Goal: Information Seeking & Learning: Learn about a topic

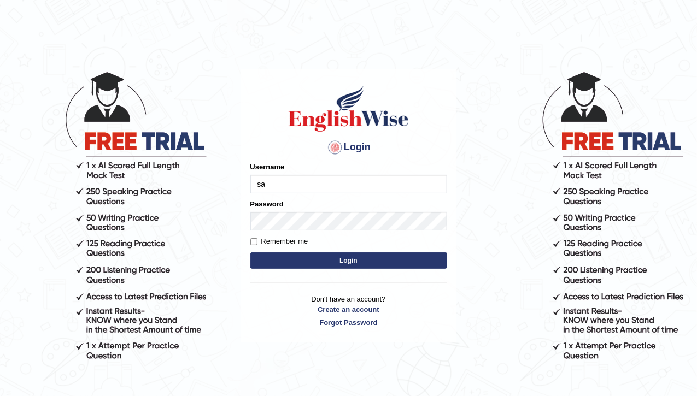
type input "sarah2023"
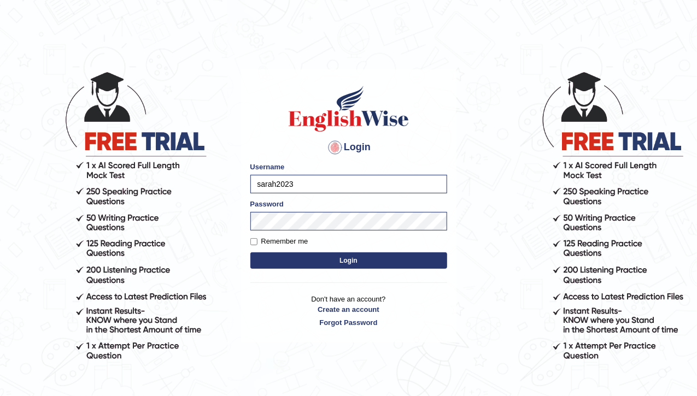
click at [282, 250] on form "Please fix the following errors: Username sarah2023 Password Remember me Login" at bounding box center [348, 217] width 197 height 110
click at [287, 258] on button "Login" at bounding box center [348, 260] width 197 height 16
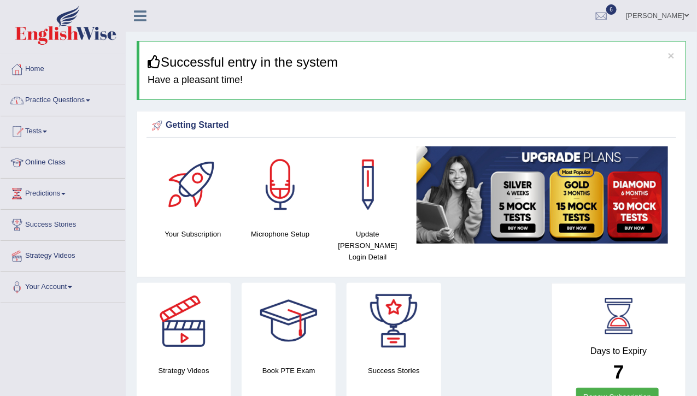
click at [56, 86] on link "Practice Questions" at bounding box center [63, 98] width 125 height 27
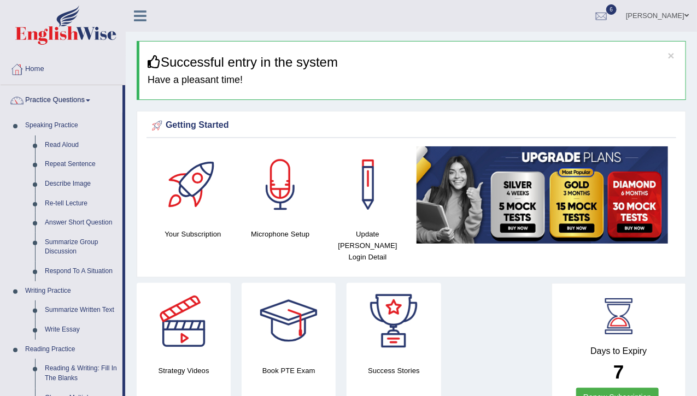
click at [123, 169] on li "Practice Questions Speaking Practice Read Aloud Repeat Sentence Describe Image …" at bounding box center [63, 392] width 125 height 615
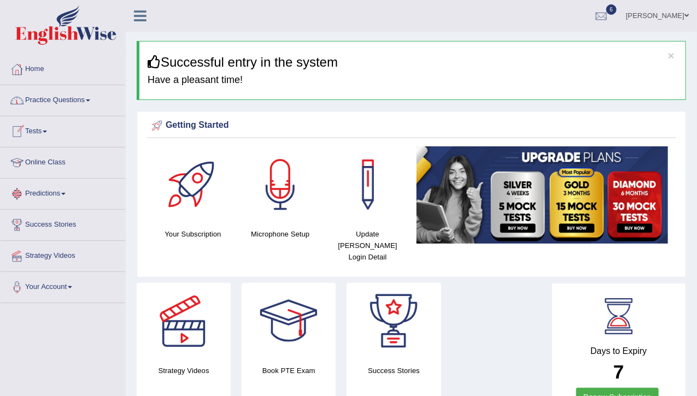
click at [84, 101] on link "Practice Questions" at bounding box center [63, 98] width 125 height 27
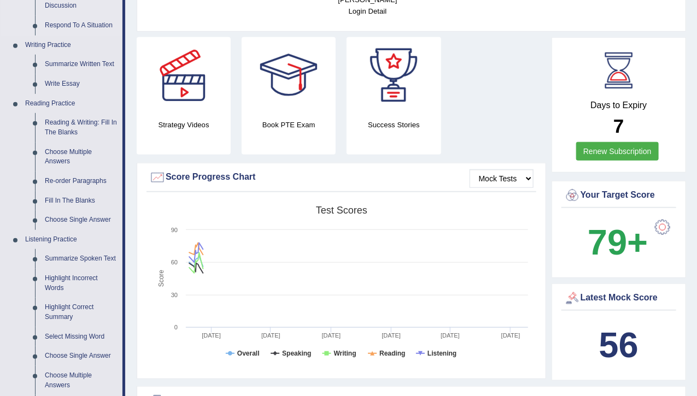
scroll to position [262, 0]
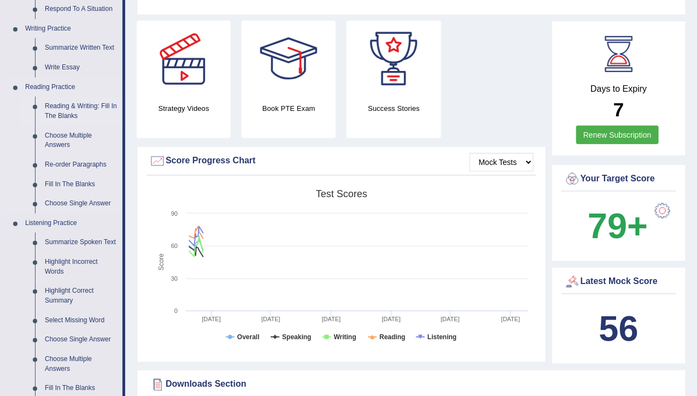
click at [70, 107] on link "Reading & Writing: Fill In The Blanks" at bounding box center [81, 111] width 82 height 29
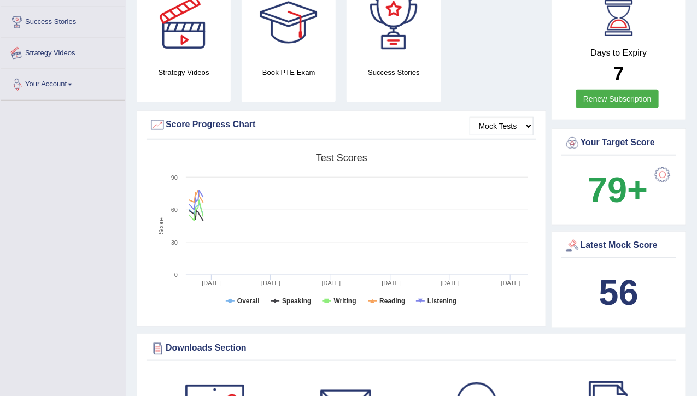
scroll to position [383, 0]
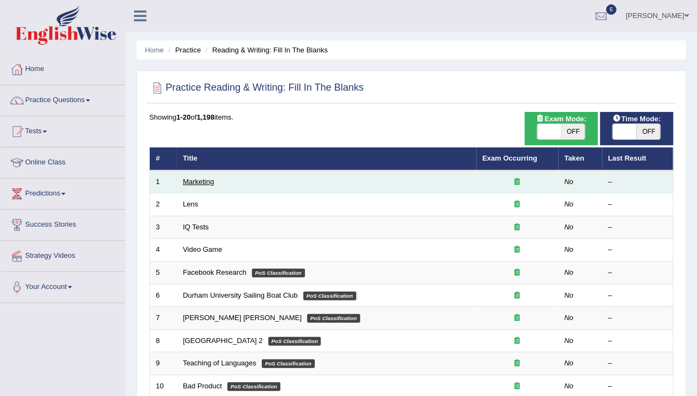
click at [197, 179] on link "Marketing" at bounding box center [198, 182] width 31 height 8
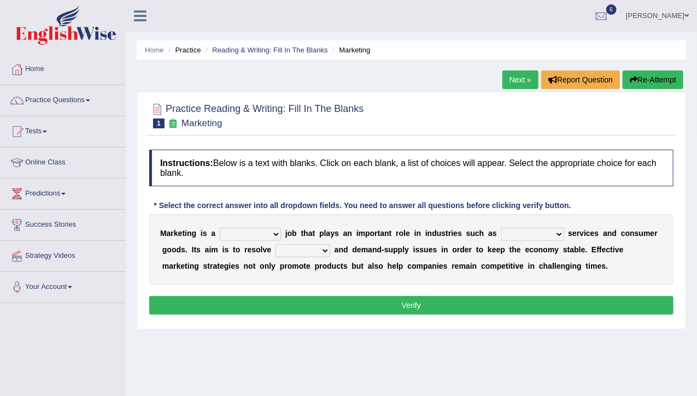
click at [239, 234] on select "professional flexible parochial descriptive" at bounding box center [250, 234] width 61 height 13
select select "parochial"
click at [220, 228] on select "professional flexible parochial descriptive" at bounding box center [250, 234] width 61 height 13
click at [515, 235] on select "civil financial conventional foremost" at bounding box center [532, 234] width 63 height 13
select select "conventional"
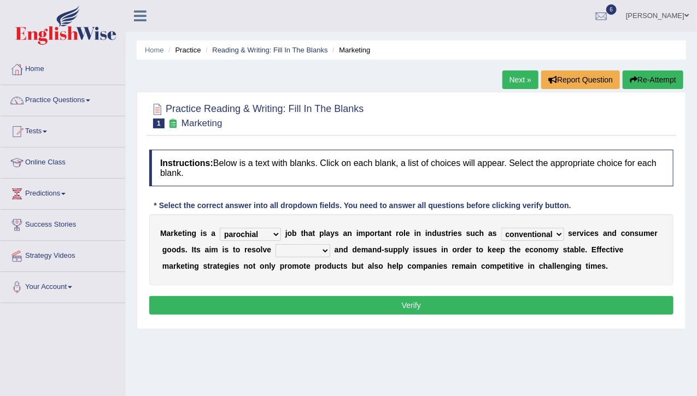
click at [501, 228] on select "civil financial conventional foremost" at bounding box center [532, 234] width 63 height 13
click at [299, 244] on select "imbalance excess symmetry budget" at bounding box center [302, 250] width 55 height 13
select select "imbalance"
click at [275, 244] on select "imbalance excess symmetry budget" at bounding box center [302, 250] width 55 height 13
click at [251, 237] on select "professional flexible parochial descriptive" at bounding box center [250, 234] width 61 height 13
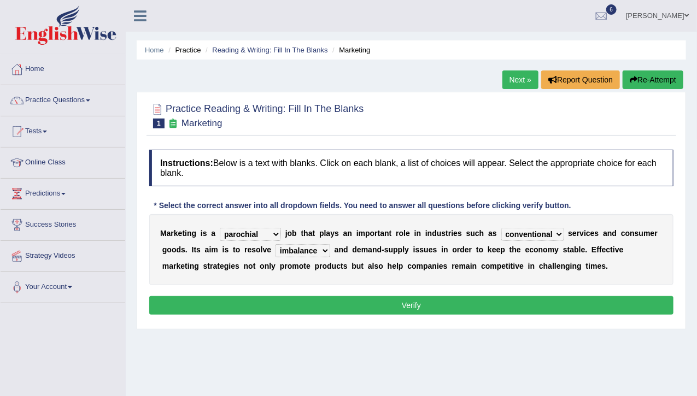
select select "professional"
click at [220, 228] on select "professional flexible parochial descriptive" at bounding box center [250, 234] width 61 height 13
click at [513, 232] on select "civil financial conventional foremost" at bounding box center [532, 234] width 63 height 13
click at [440, 293] on div "Instructions: Below is a text with blanks. Click on each blank, a list of choic…" at bounding box center [410, 233] width 529 height 179
click at [438, 299] on button "Verify" at bounding box center [411, 305] width 524 height 19
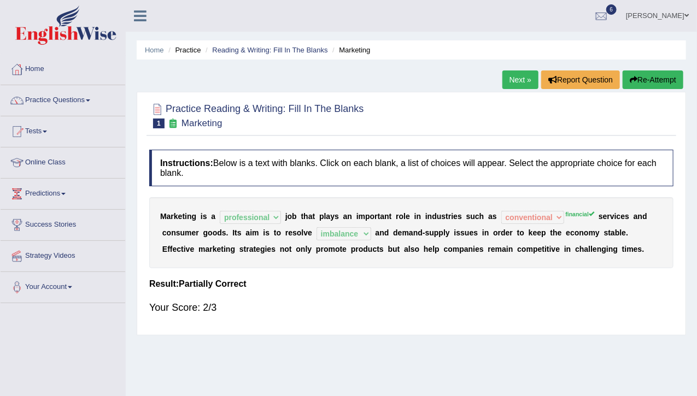
click at [513, 79] on link "Next »" at bounding box center [520, 79] width 36 height 19
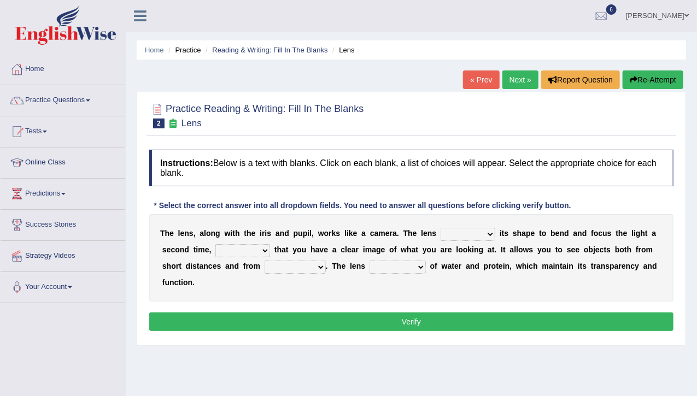
click at [457, 228] on select "adjusts shows selects presents" at bounding box center [467, 234] width 55 height 13
select select "adjusts"
click at [440, 228] on select "adjusts shows selects presents" at bounding box center [467, 234] width 55 height 13
click at [471, 229] on select "adjusts shows selects presents" at bounding box center [467, 234] width 55 height 13
click at [520, 229] on b "h" at bounding box center [519, 233] width 5 height 9
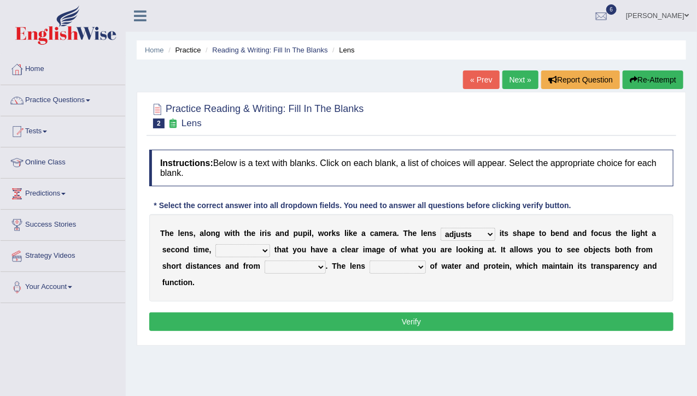
click at [231, 246] on select "ensures to ensure ensure ensured" at bounding box center [242, 250] width 55 height 13
select select "ensures"
click at [215, 244] on select "ensures to ensure ensure ensured" at bounding box center [242, 250] width 55 height 13
click at [287, 267] on select "far away in between further apart all along" at bounding box center [294, 267] width 61 height 13
select select "far away"
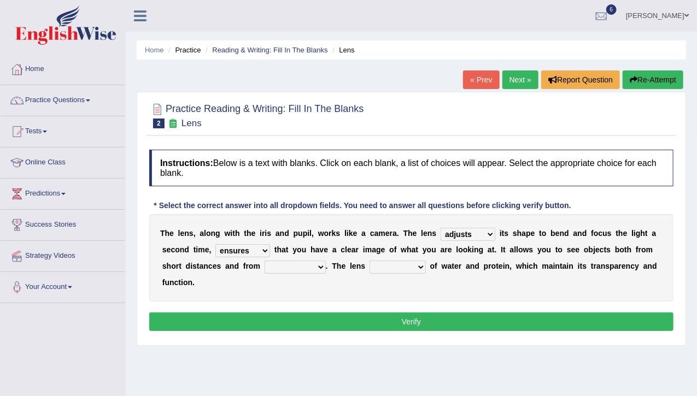
click at [264, 261] on select "far away in between further apart all along" at bounding box center [294, 267] width 61 height 13
click at [387, 265] on select "constitutes comprises composes consists" at bounding box center [397, 267] width 56 height 13
select select "consists"
click at [369, 261] on select "constitutes comprises composes consists" at bounding box center [397, 267] width 56 height 13
click at [379, 315] on button "Verify" at bounding box center [411, 321] width 524 height 19
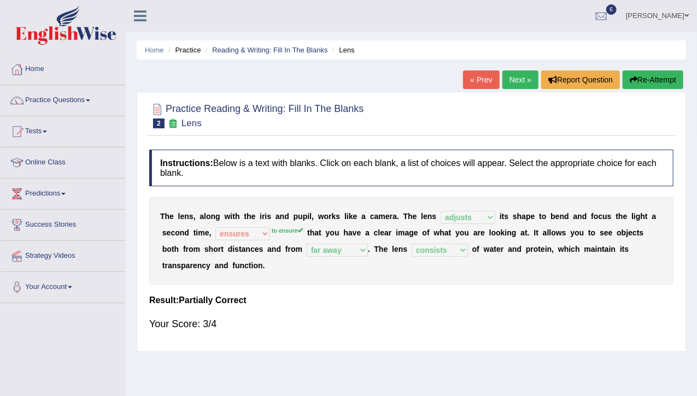
click at [511, 71] on link "Next »" at bounding box center [520, 79] width 36 height 19
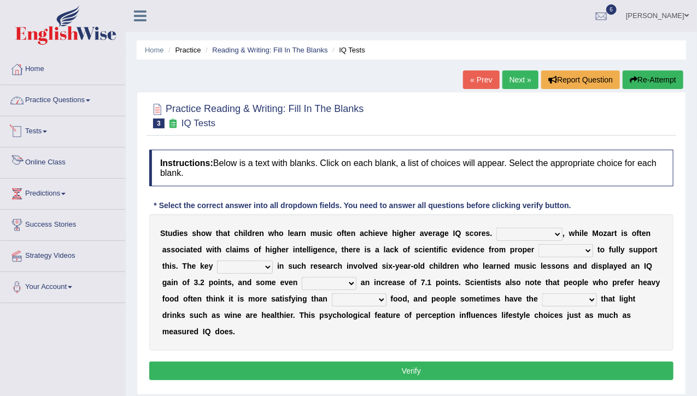
click at [62, 99] on link "Practice Questions" at bounding box center [63, 98] width 125 height 27
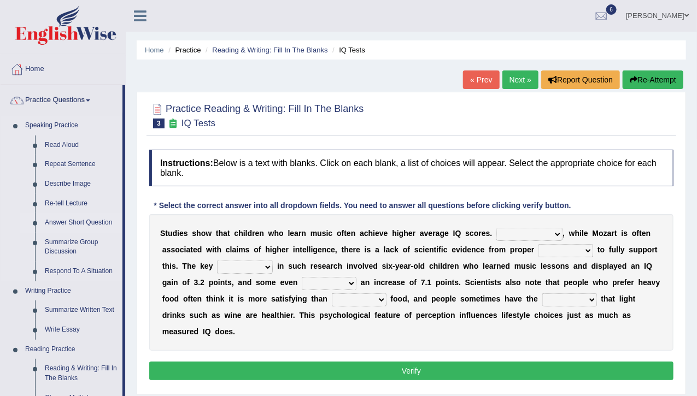
click at [122, 217] on link "Answer Short Question" at bounding box center [81, 223] width 82 height 20
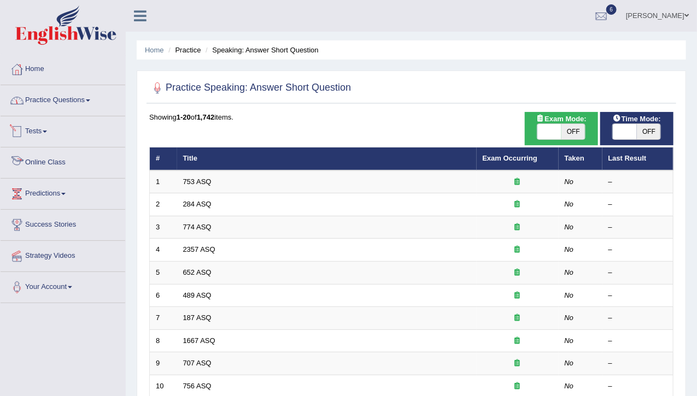
click at [87, 106] on link "Practice Questions" at bounding box center [63, 98] width 125 height 27
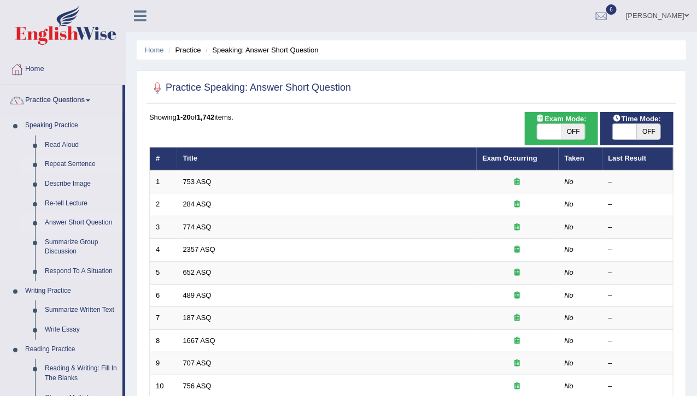
click at [76, 172] on link "Repeat Sentence" at bounding box center [81, 165] width 82 height 20
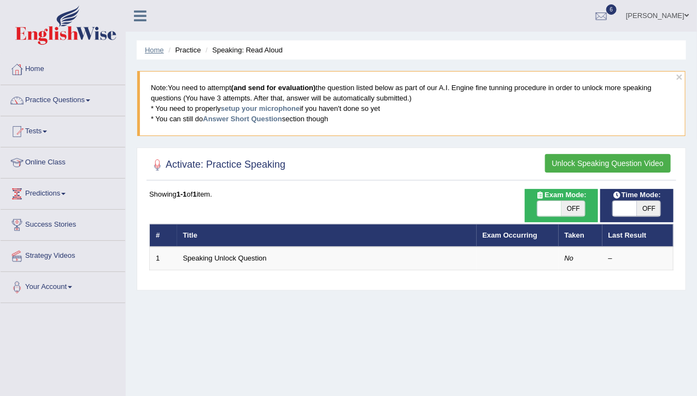
click at [155, 46] on link "Home" at bounding box center [154, 50] width 19 height 8
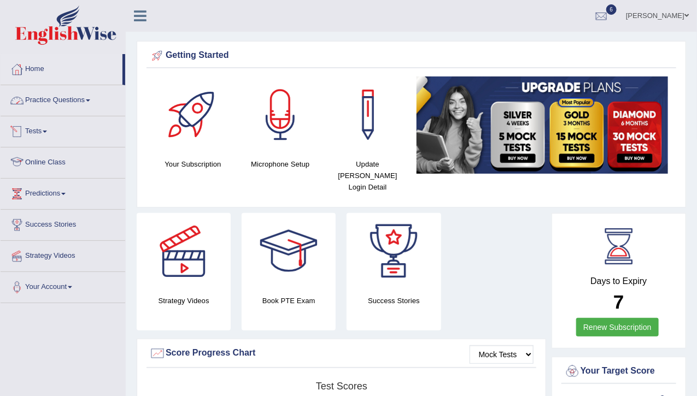
click at [94, 106] on link "Practice Questions" at bounding box center [63, 98] width 125 height 27
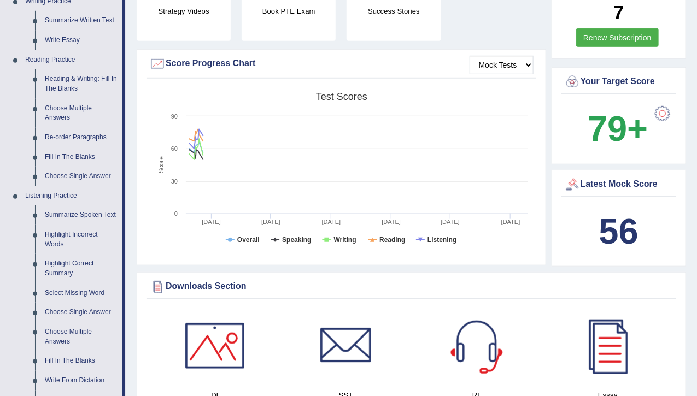
scroll to position [284, 0]
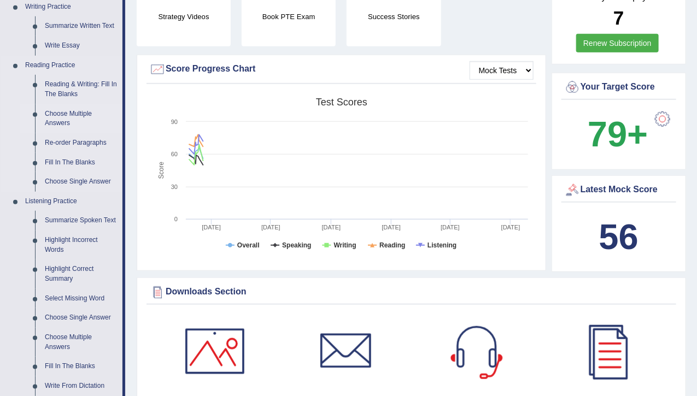
click at [76, 108] on link "Choose Multiple Answers" at bounding box center [81, 118] width 82 height 29
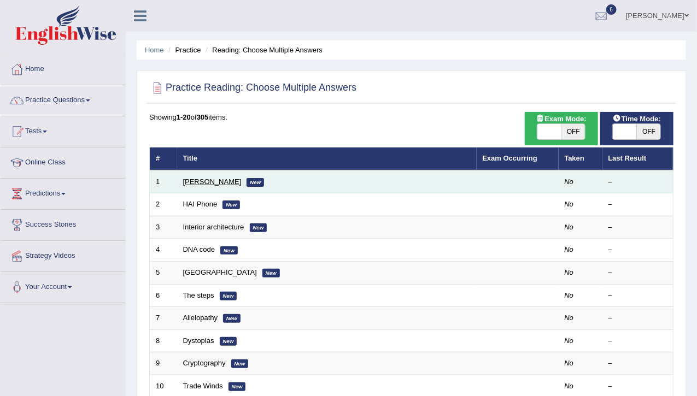
click at [201, 182] on link "[PERSON_NAME]" at bounding box center [212, 182] width 58 height 8
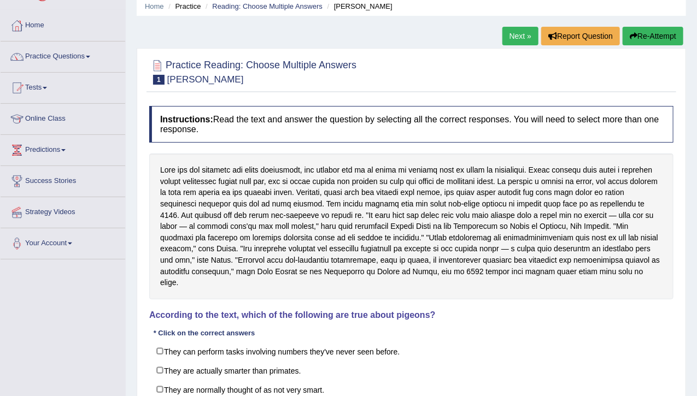
scroll to position [66, 0]
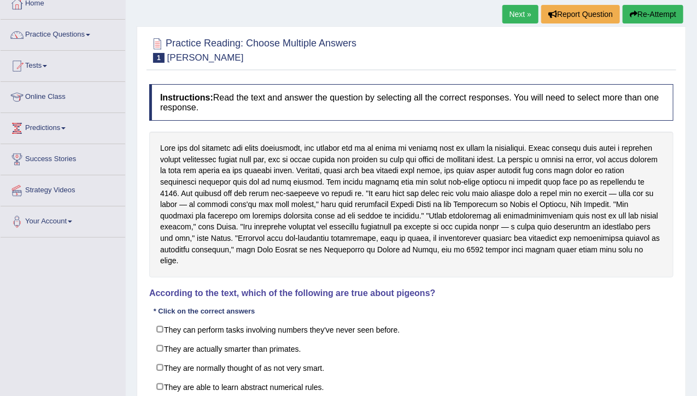
click at [695, 161] on div "Home Practice Reading: Choose Multiple Answers Damian Scarf Next » Report Quest…" at bounding box center [411, 207] width 571 height 546
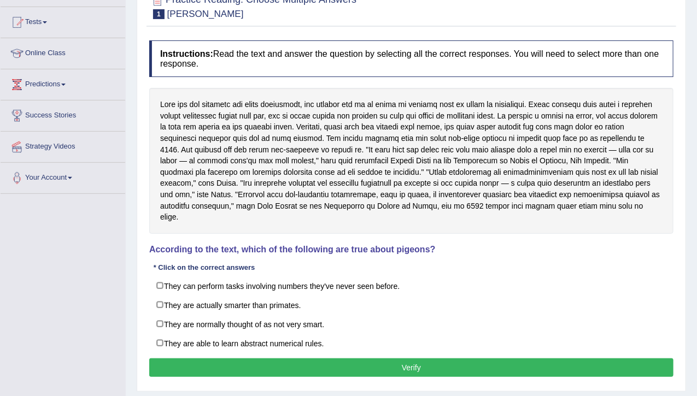
scroll to position [131, 0]
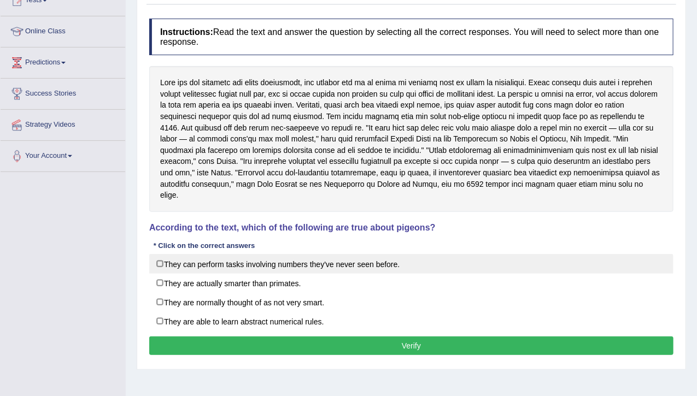
click at [209, 254] on label "They can perform tasks involving numbers they've never seen before." at bounding box center [411, 264] width 524 height 20
checkbox input "true"
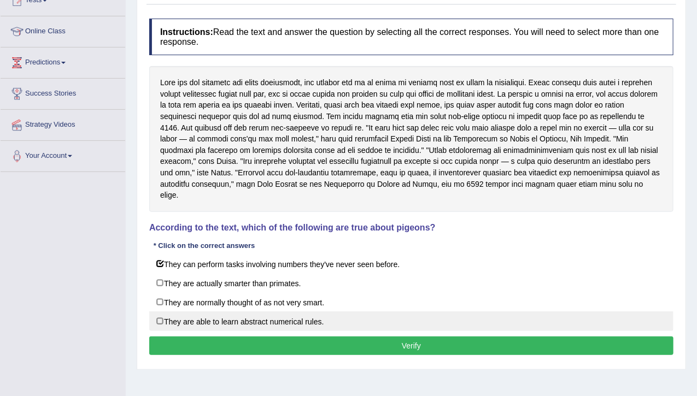
click at [208, 311] on label "They are able to learn abstract numerical rules." at bounding box center [411, 321] width 524 height 20
checkbox input "true"
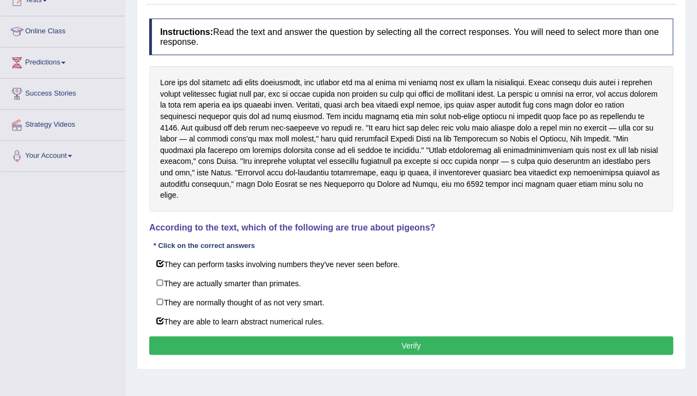
click at [216, 337] on button "Verify" at bounding box center [411, 346] width 524 height 19
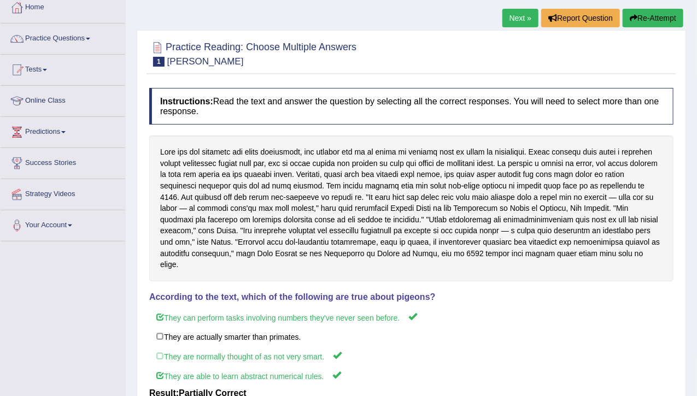
scroll to position [44, 0]
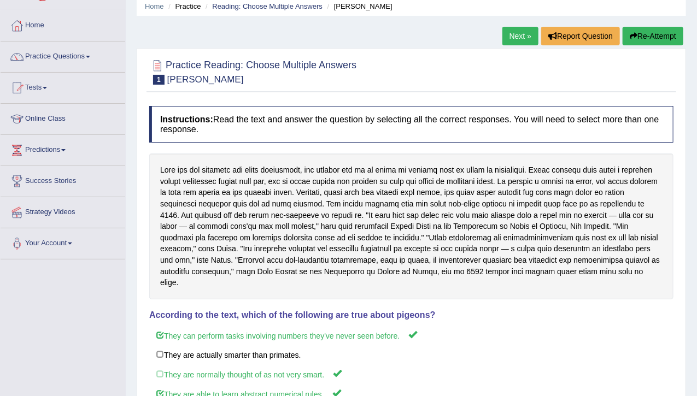
click at [510, 33] on link "Next »" at bounding box center [520, 36] width 36 height 19
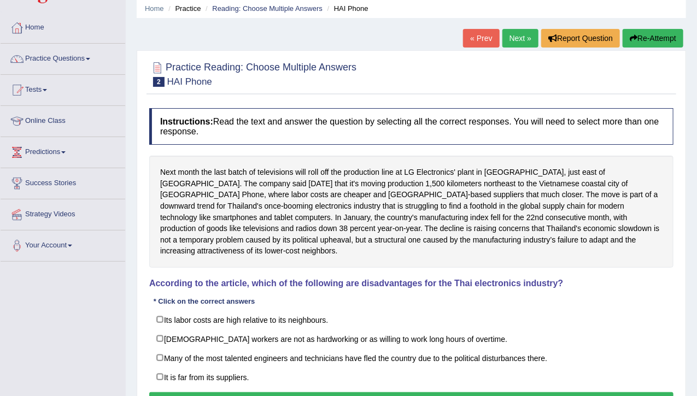
scroll to position [44, 0]
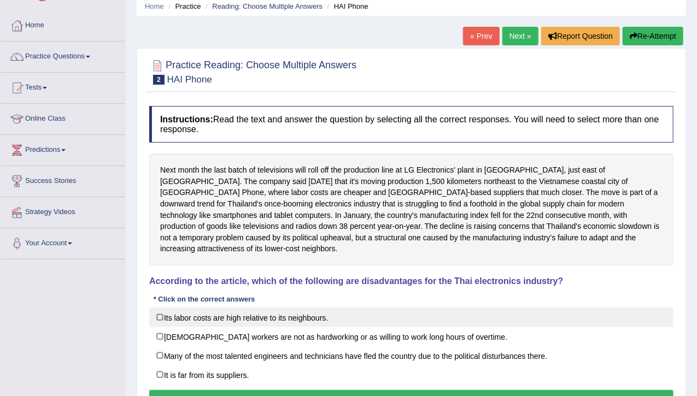
click at [160, 308] on label "Its labor costs are high relative to its neighbours." at bounding box center [411, 318] width 524 height 20
checkbox input "true"
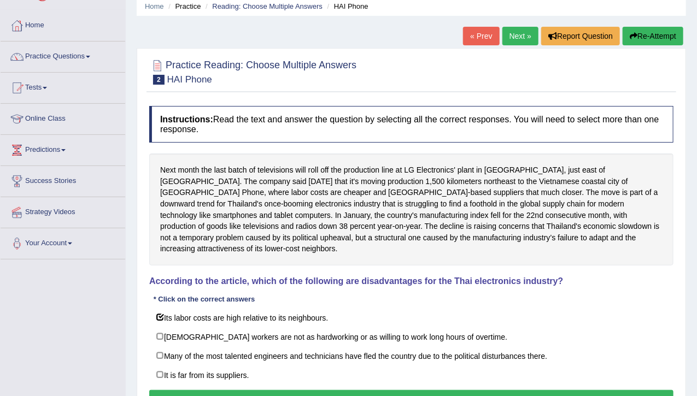
click at [199, 390] on button "Verify" at bounding box center [411, 399] width 524 height 19
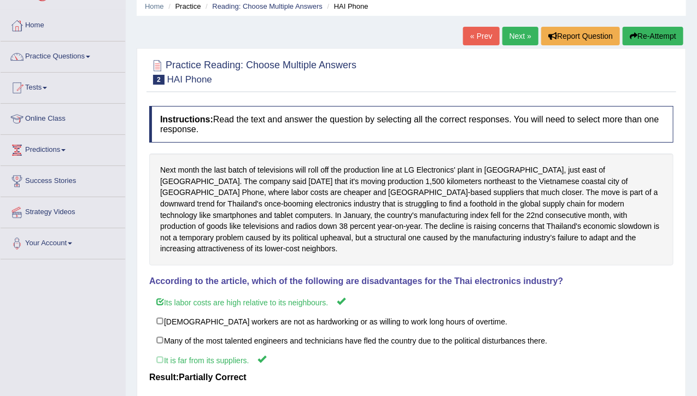
click at [515, 32] on link "Next »" at bounding box center [520, 36] width 36 height 19
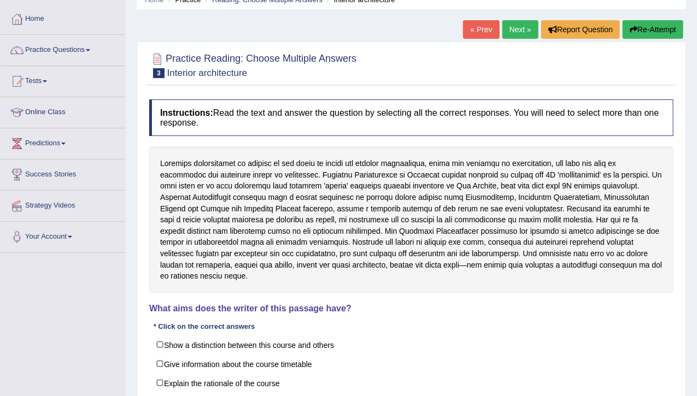
scroll to position [66, 0]
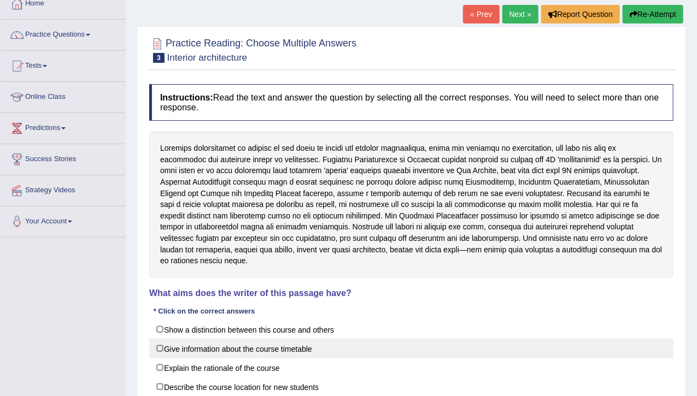
click at [166, 339] on label "Give information about the course timetable" at bounding box center [411, 349] width 524 height 20
checkbox input "true"
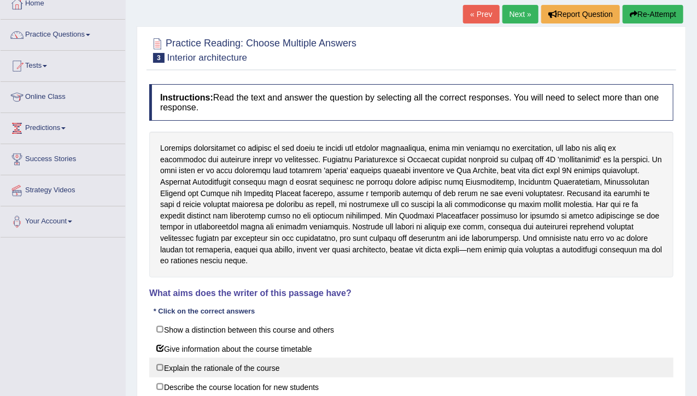
click at [165, 358] on label "Explain the rationale of the course" at bounding box center [411, 368] width 524 height 20
checkbox input "true"
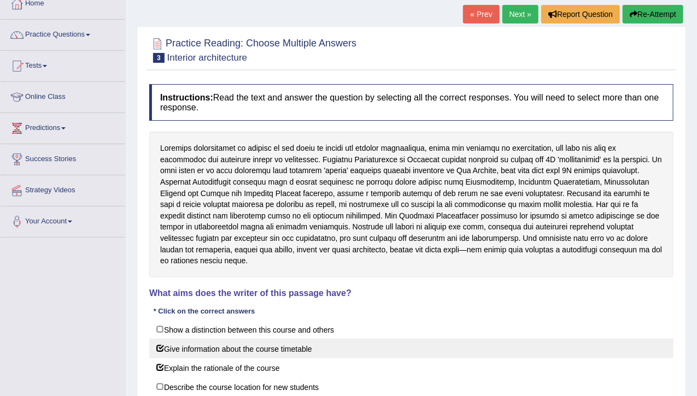
click at [164, 339] on label "Give information about the course timetable" at bounding box center [411, 349] width 524 height 20
checkbox input "false"
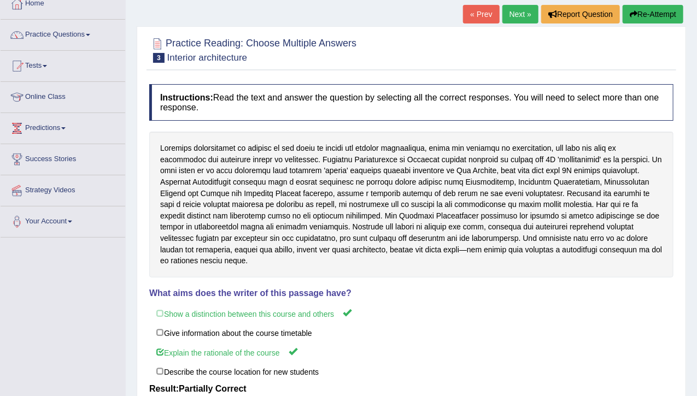
click at [518, 13] on link "Next »" at bounding box center [520, 14] width 36 height 19
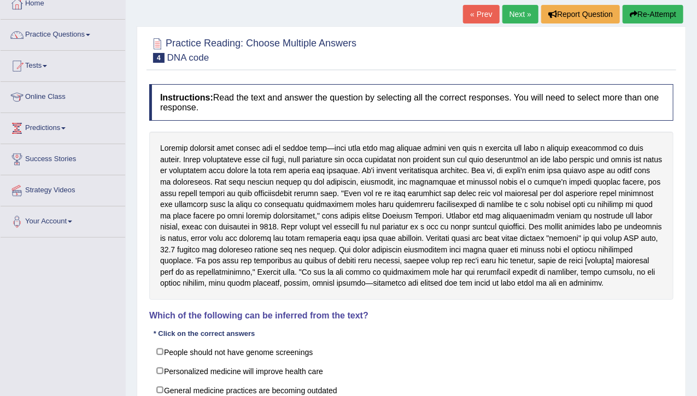
scroll to position [87, 0]
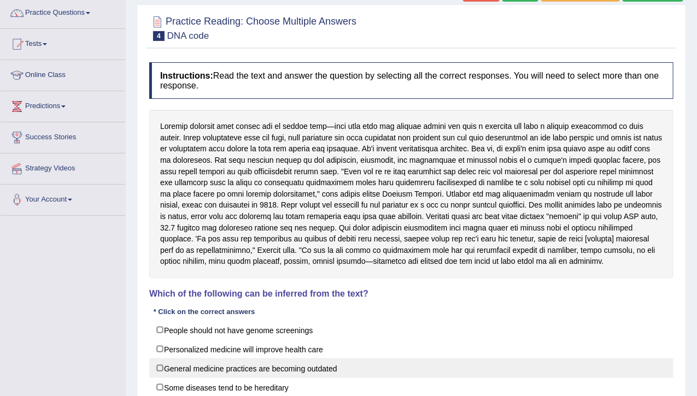
click at [188, 364] on label "General medicine practices are becoming outdated" at bounding box center [411, 368] width 524 height 20
checkbox input "true"
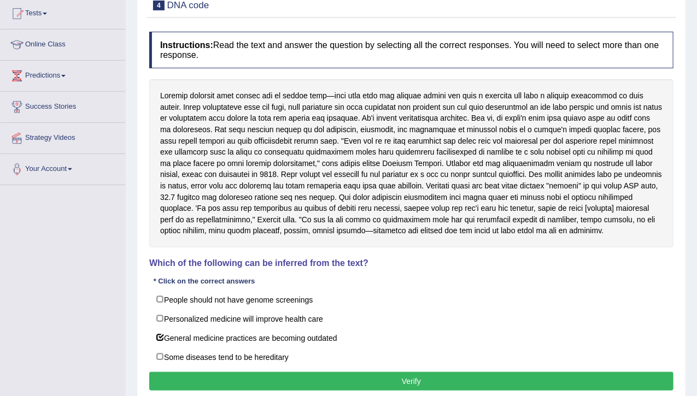
scroll to position [131, 0]
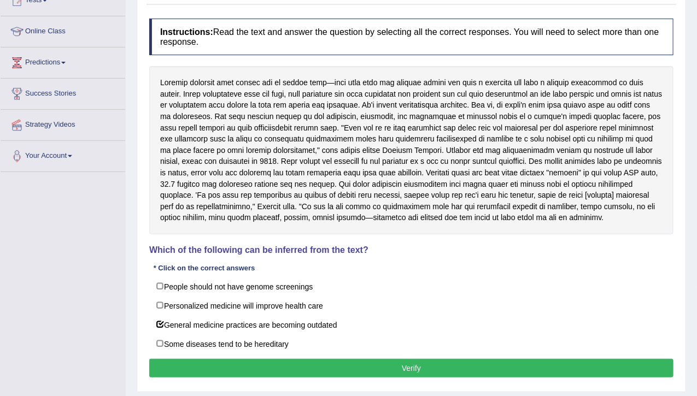
click at [424, 359] on button "Verify" at bounding box center [411, 368] width 524 height 19
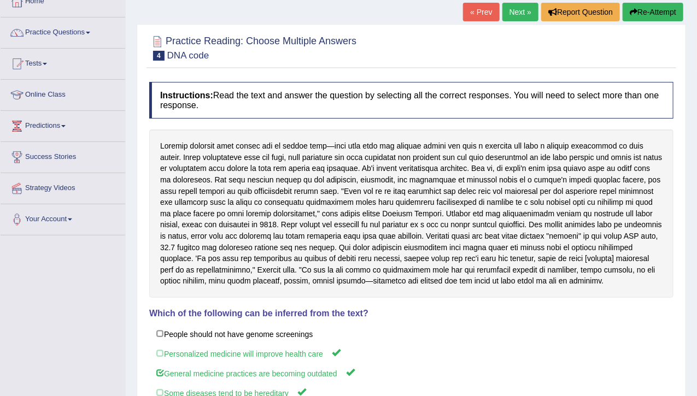
scroll to position [66, 0]
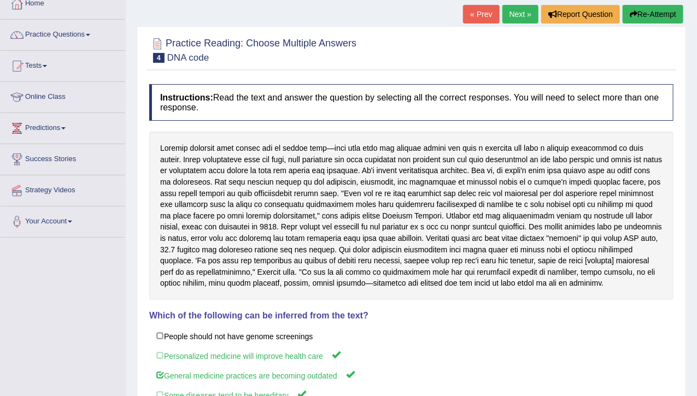
click at [508, 20] on link "Next »" at bounding box center [520, 14] width 36 height 19
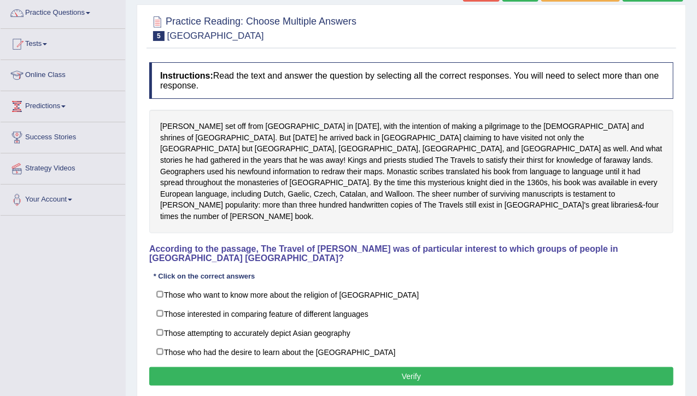
scroll to position [87, 0]
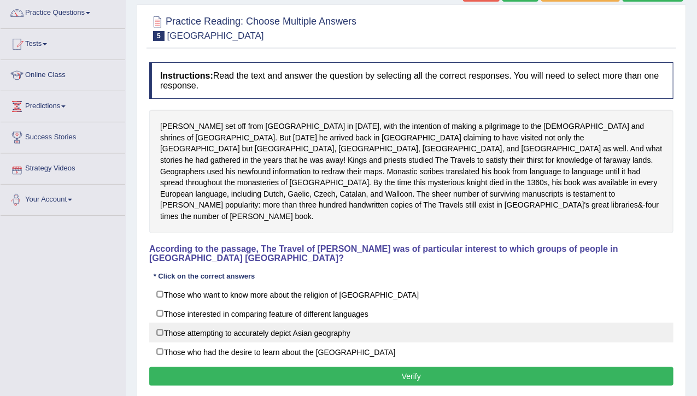
click at [164, 323] on label "Those attempting to accurately depict Asian geography" at bounding box center [411, 333] width 524 height 20
checkbox input "true"
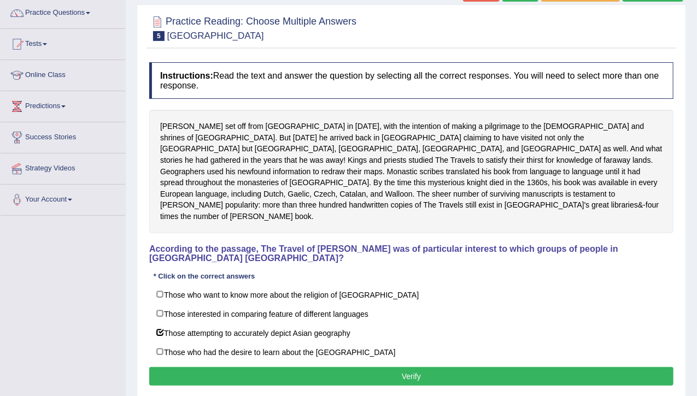
click at [198, 367] on button "Verify" at bounding box center [411, 376] width 524 height 19
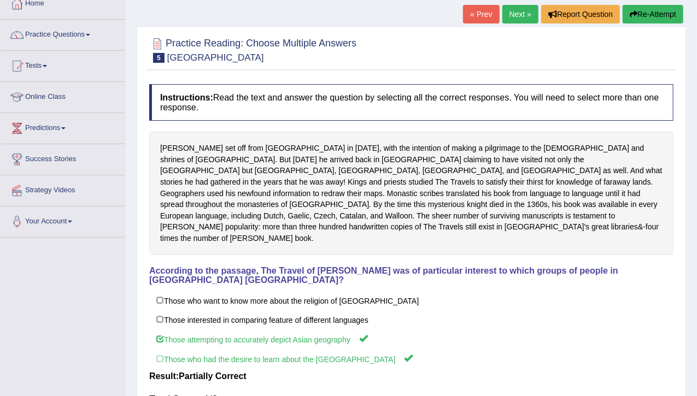
scroll to position [44, 0]
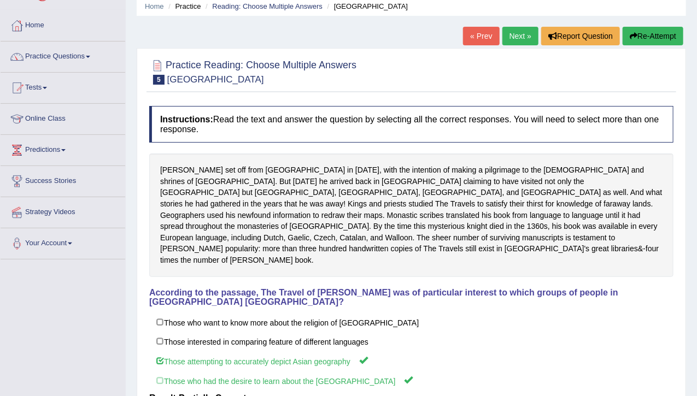
click at [521, 37] on link "Next »" at bounding box center [520, 36] width 36 height 19
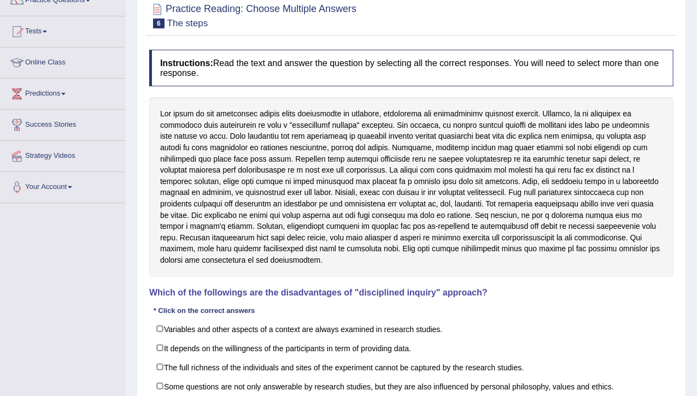
scroll to position [109, 0]
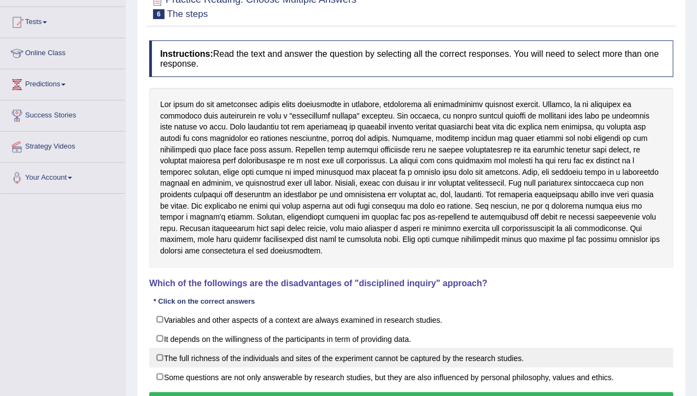
click at [284, 348] on label "The full richness of the individuals and sites of the experiment cannot be capt…" at bounding box center [411, 358] width 524 height 20
checkbox input "true"
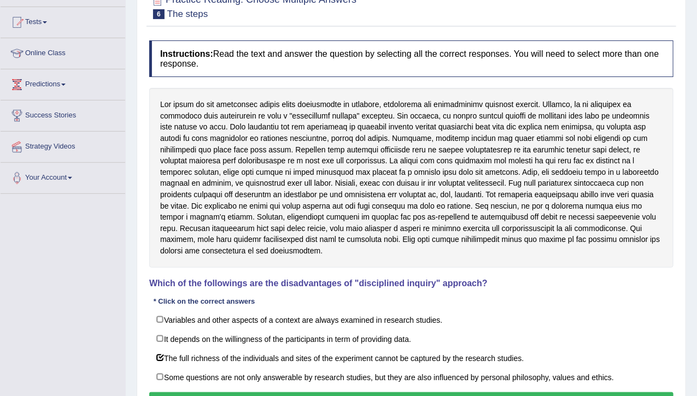
click at [270, 392] on button "Verify" at bounding box center [411, 401] width 524 height 19
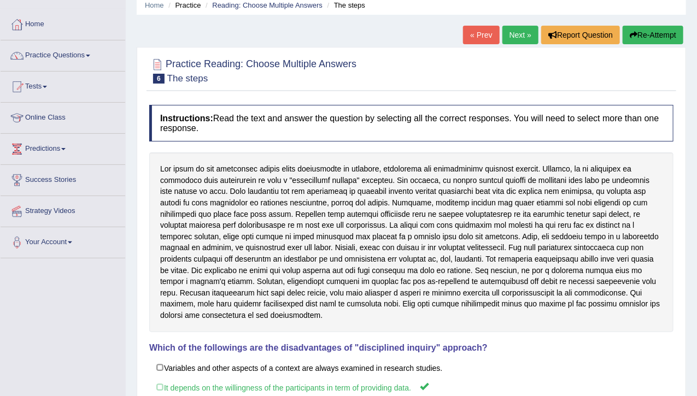
scroll to position [44, 0]
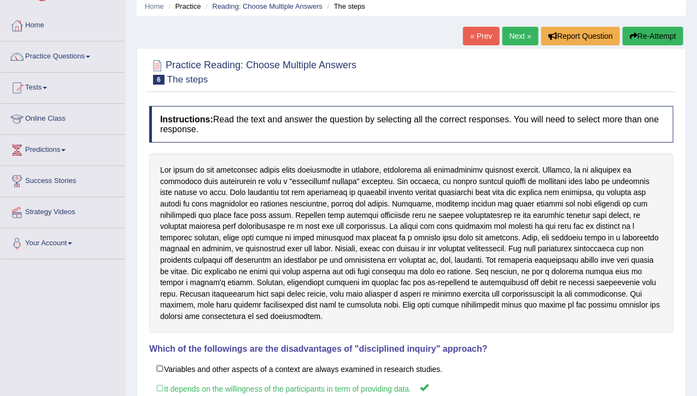
click at [512, 31] on link "Next »" at bounding box center [520, 36] width 36 height 19
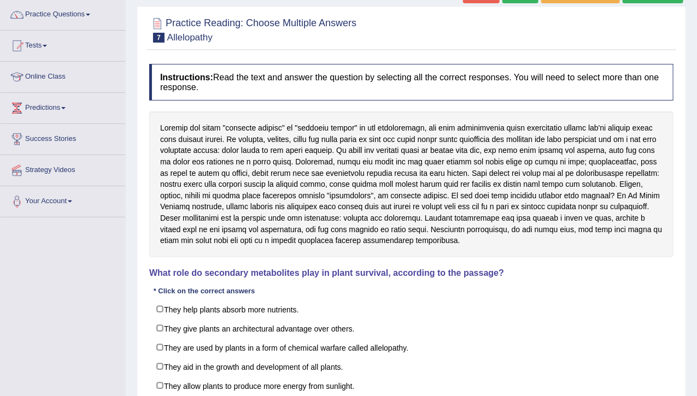
scroll to position [87, 0]
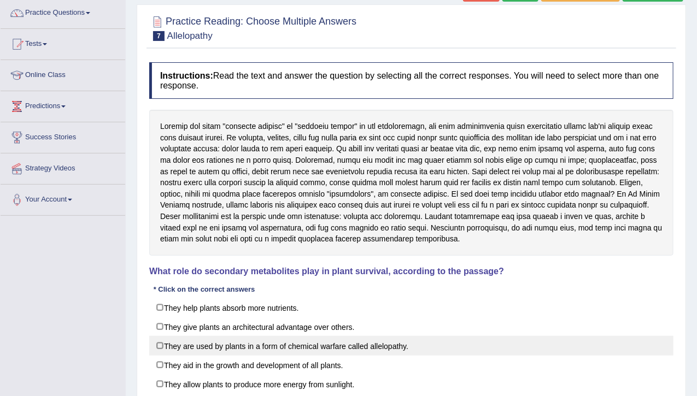
click at [255, 348] on label "They are used by plants in a form of chemical warfare called allelopathy." at bounding box center [411, 346] width 524 height 20
checkbox input "true"
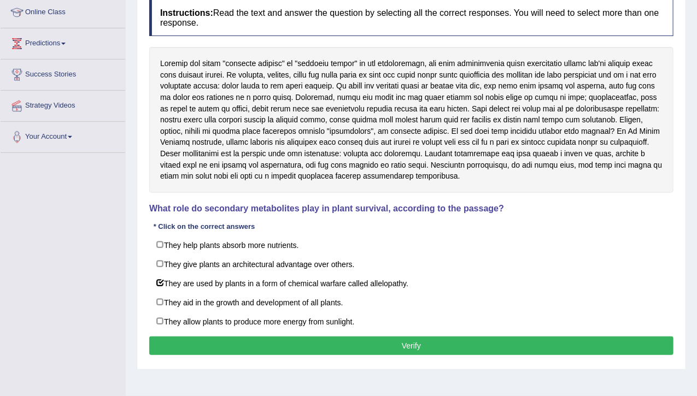
scroll to position [153, 0]
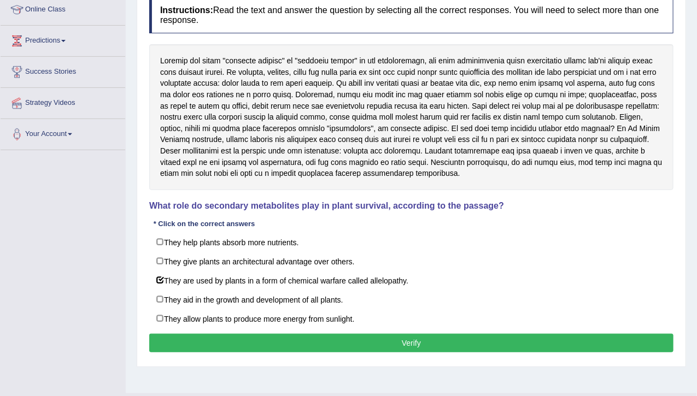
click at [473, 340] on button "Verify" at bounding box center [411, 343] width 524 height 19
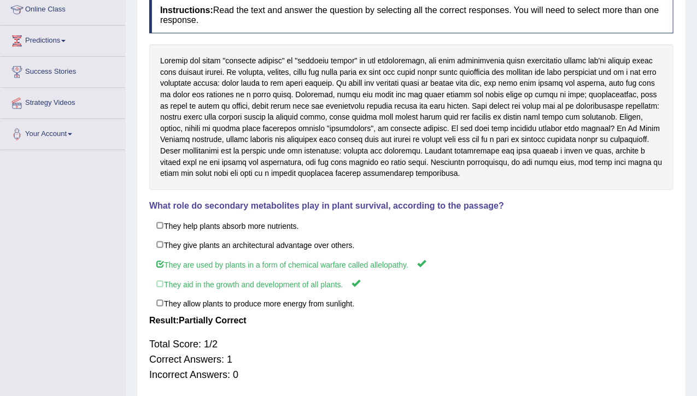
click at [473, 340] on div "Total Score: 1/2 Correct Answers: 1 Incorrect Answers: 0" at bounding box center [411, 359] width 524 height 57
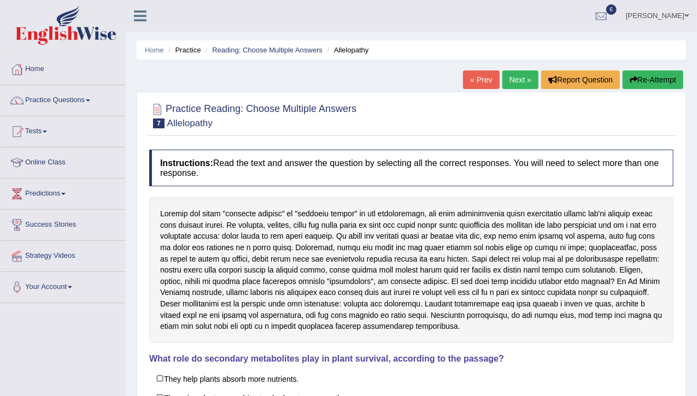
click at [528, 81] on link "Next »" at bounding box center [520, 79] width 36 height 19
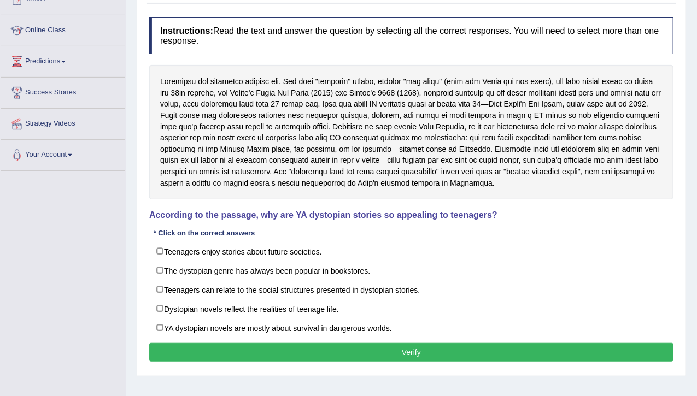
scroll to position [175, 0]
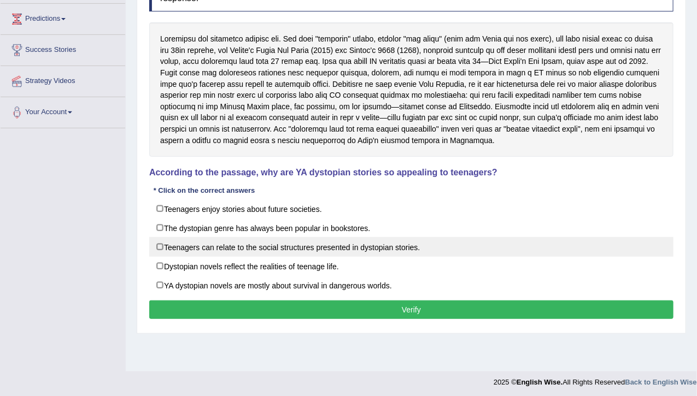
click at [191, 238] on label "Teenagers can relate to the social structures presented in dystopian stories." at bounding box center [411, 247] width 524 height 20
checkbox input "true"
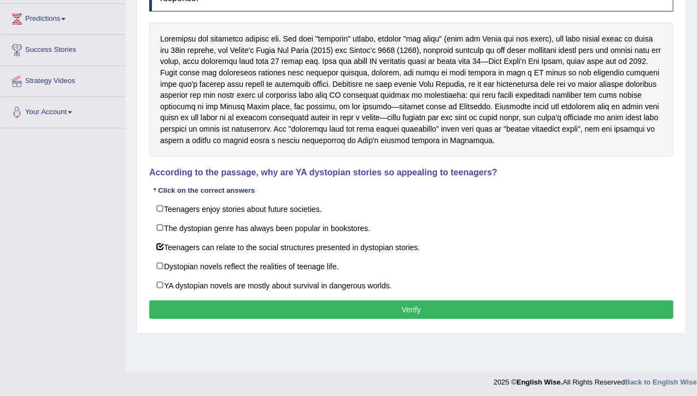
click at [206, 300] on button "Verify" at bounding box center [411, 309] width 524 height 19
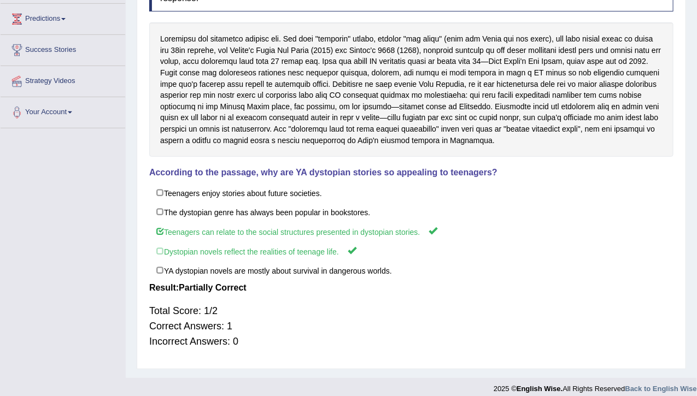
scroll to position [0, 0]
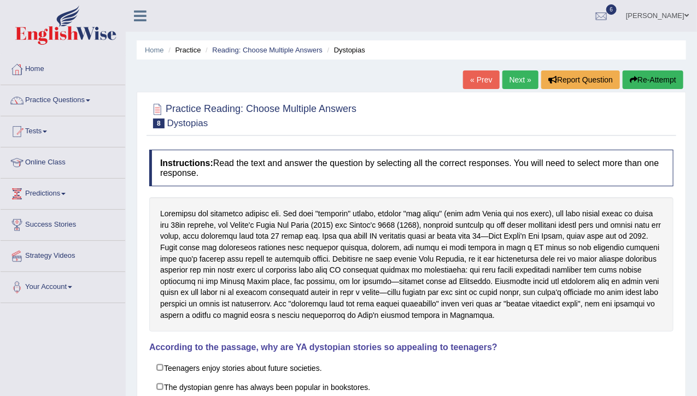
click at [527, 79] on link "Next »" at bounding box center [520, 79] width 36 height 19
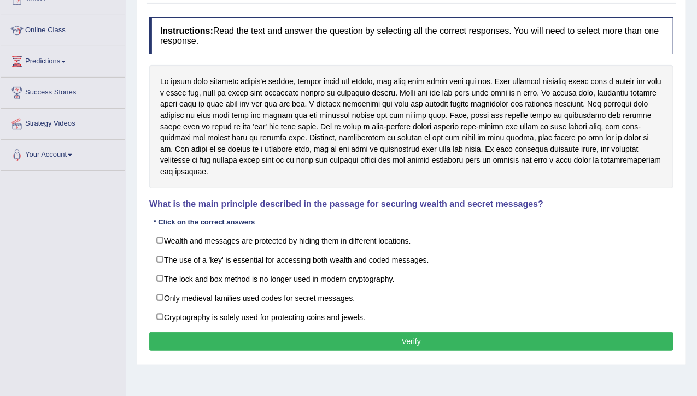
scroll to position [153, 0]
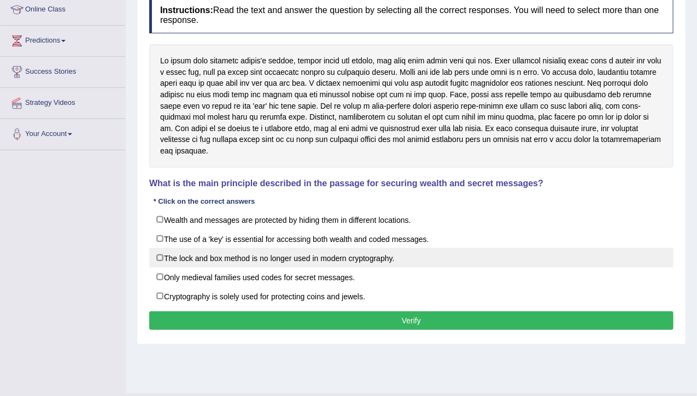
click at [165, 252] on label "The lock and box method is no longer used in modern cryptography." at bounding box center [411, 258] width 524 height 20
checkbox input "true"
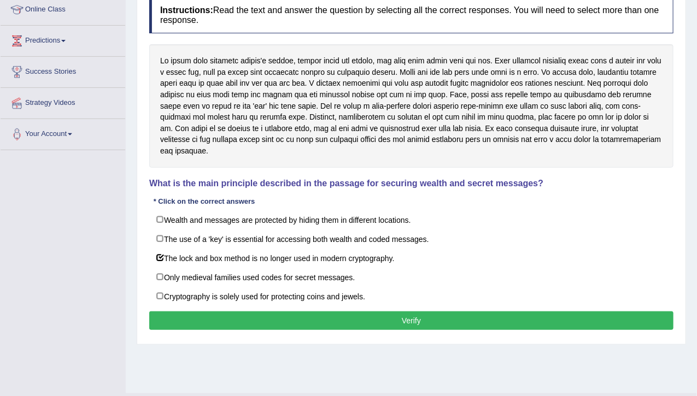
click at [198, 311] on button "Verify" at bounding box center [411, 320] width 524 height 19
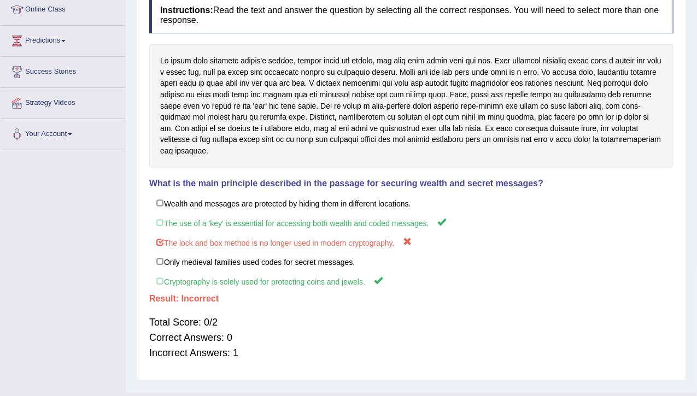
click at [693, 64] on div "Home Practice Reading: Choose Multiple Answers Cryptography « Prev Next » Repor…" at bounding box center [411, 120] width 571 height 546
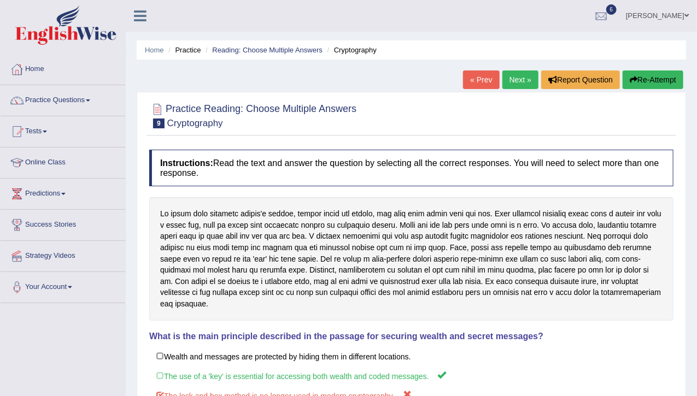
click at [510, 82] on link "Next »" at bounding box center [520, 79] width 36 height 19
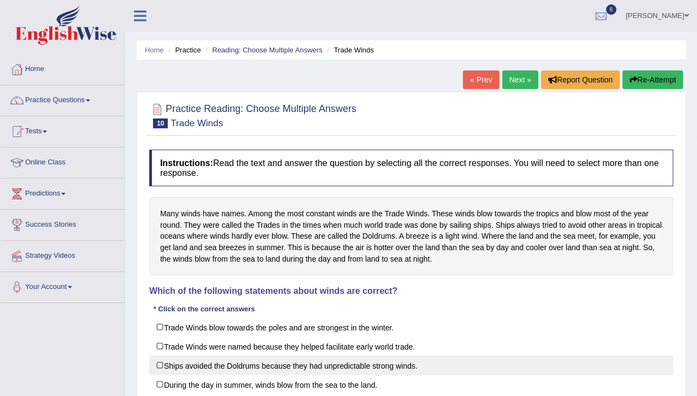
click at [197, 366] on label "Ships avoided the Doldrums because they had unpredictable strong winds." at bounding box center [411, 366] width 524 height 20
checkbox input "true"
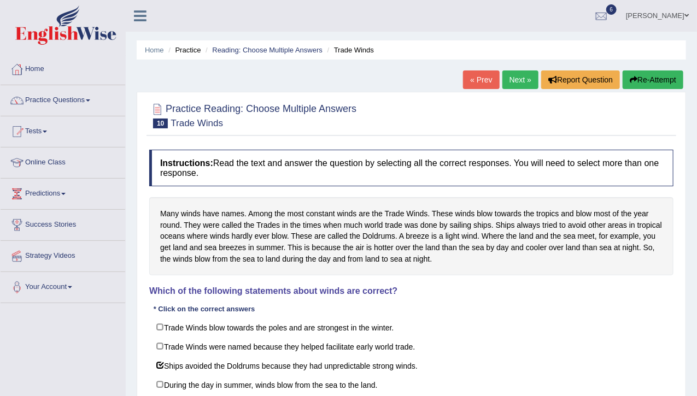
click at [695, 178] on div "Home Practice Reading: Choose Multiple Answers Trade Winds « Prev Next » Report…" at bounding box center [411, 273] width 571 height 546
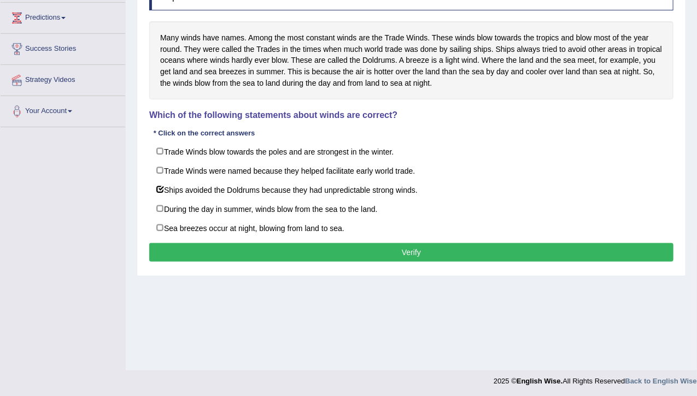
scroll to position [178, 0]
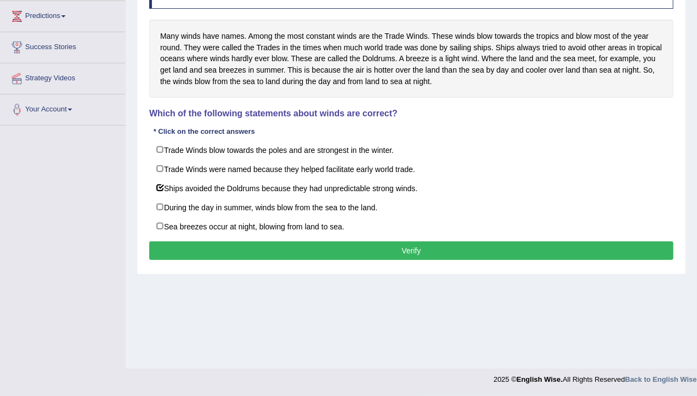
click at [413, 245] on button "Verify" at bounding box center [411, 250] width 524 height 19
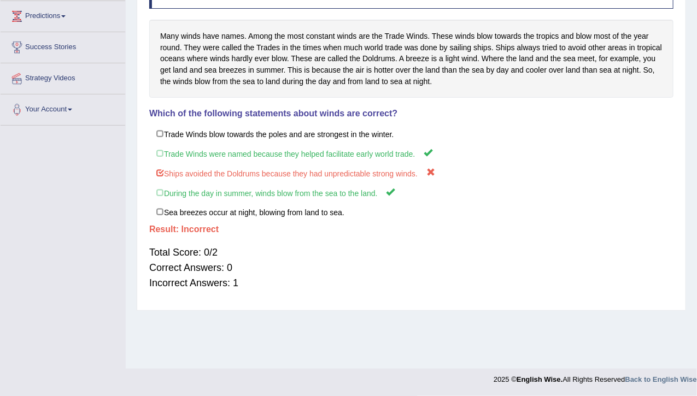
click at [692, 154] on div "Home Practice Reading: Choose Multiple Answers Trade Winds « Prev Next » Report…" at bounding box center [411, 95] width 571 height 546
click at [695, 153] on div "Home Practice Reading: Choose Multiple Answers Trade Winds « Prev Next » Report…" at bounding box center [411, 95] width 571 height 546
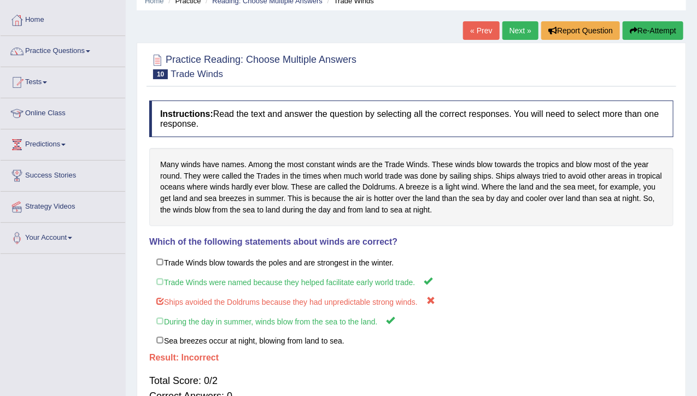
scroll to position [0, 0]
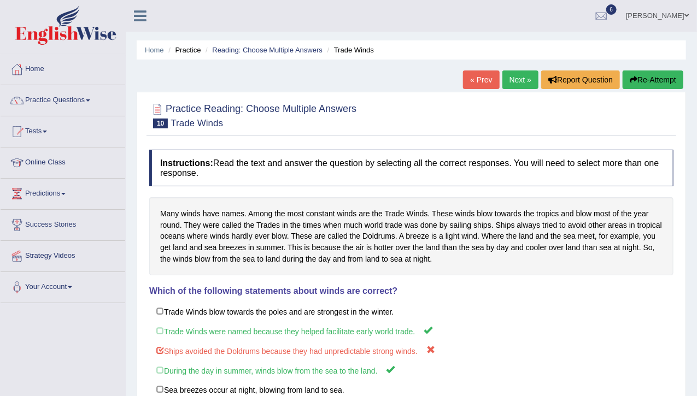
click at [514, 84] on link "Next »" at bounding box center [520, 79] width 36 height 19
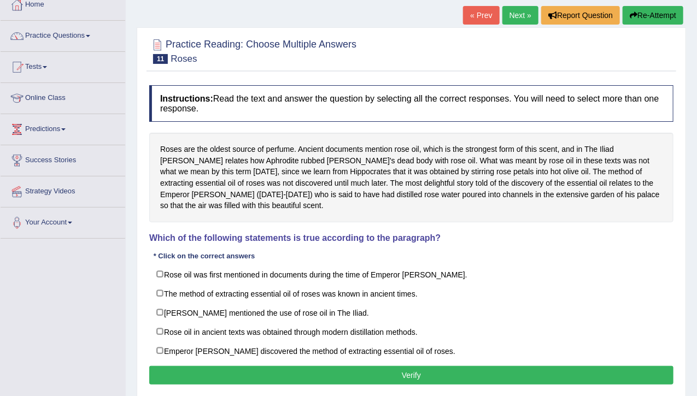
scroll to position [66, 0]
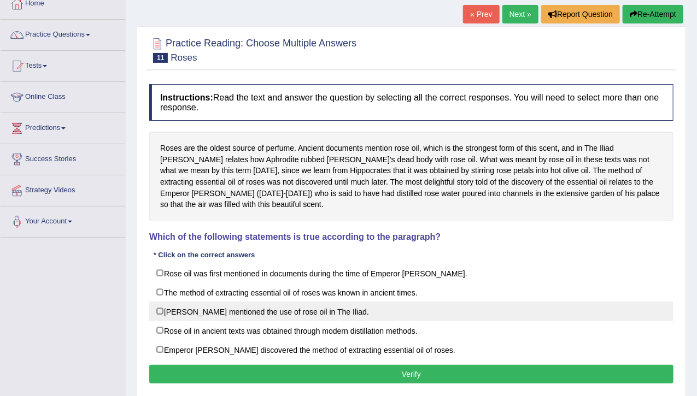
click at [156, 302] on label "Homer mentioned the use of rose oil in The Iliad." at bounding box center [411, 312] width 524 height 20
checkbox input "true"
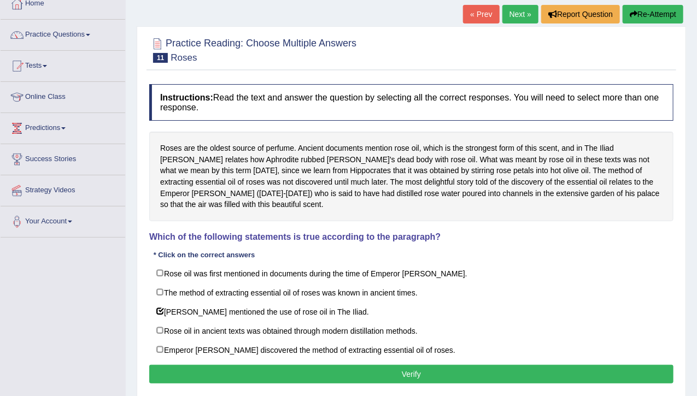
click at [213, 365] on button "Verify" at bounding box center [411, 374] width 524 height 19
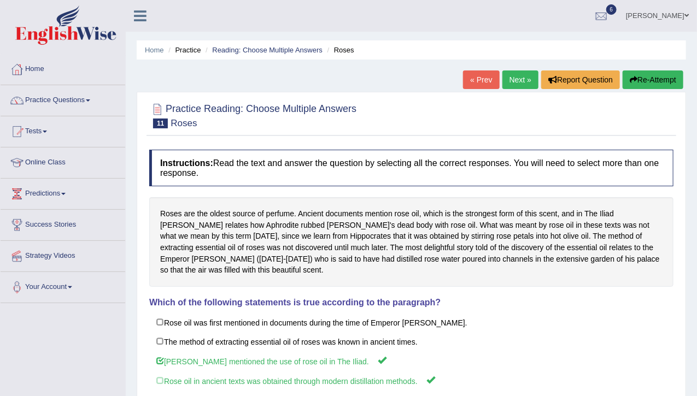
scroll to position [0, 0]
click at [509, 82] on link "Next »" at bounding box center [520, 79] width 36 height 19
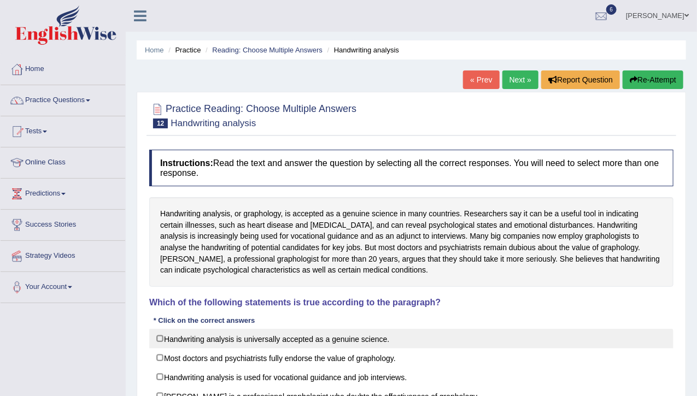
click at [271, 338] on label "Handwriting analysis is universally accepted as a genuine science." at bounding box center [411, 339] width 524 height 20
checkbox input "true"
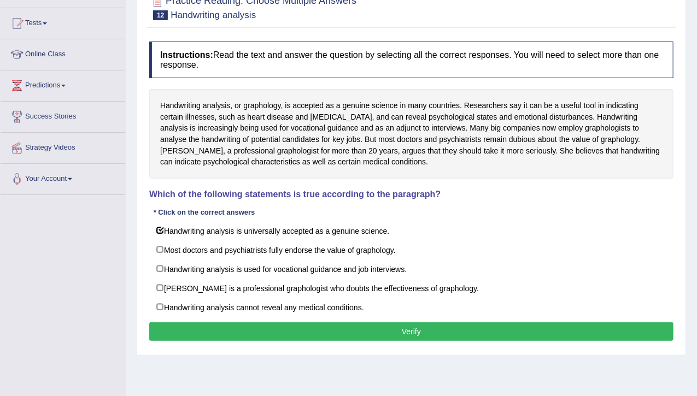
scroll to position [109, 0]
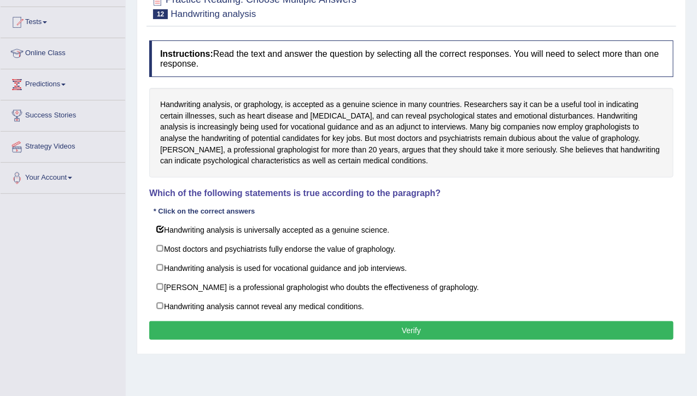
click at [232, 324] on button "Verify" at bounding box center [411, 330] width 524 height 19
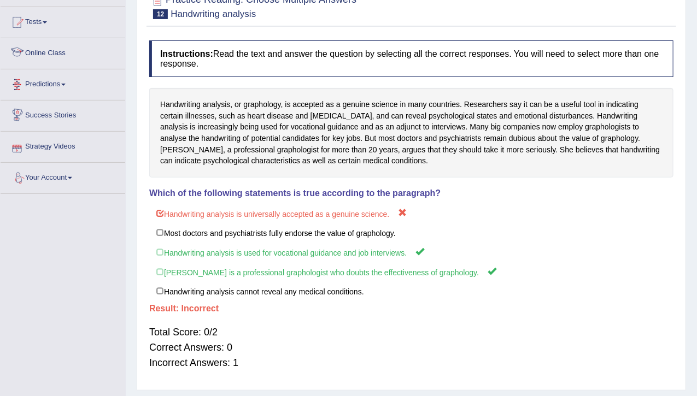
click at [64, 48] on link "Online Class" at bounding box center [63, 51] width 125 height 27
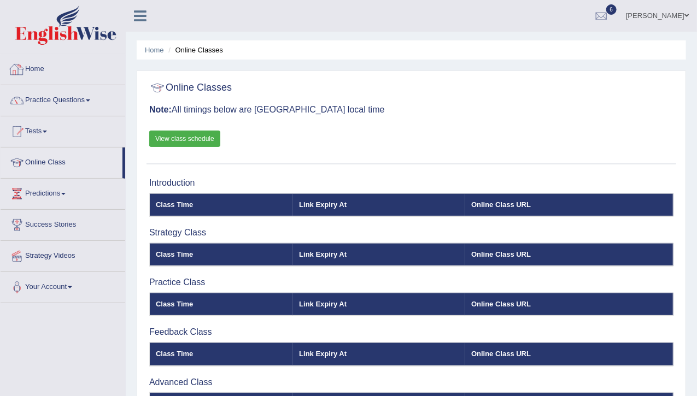
click at [42, 75] on link "Home" at bounding box center [63, 67] width 125 height 27
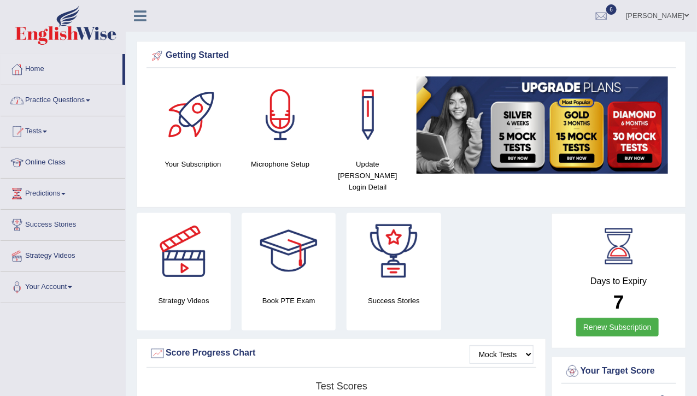
click at [42, 96] on link "Practice Questions" at bounding box center [63, 98] width 125 height 27
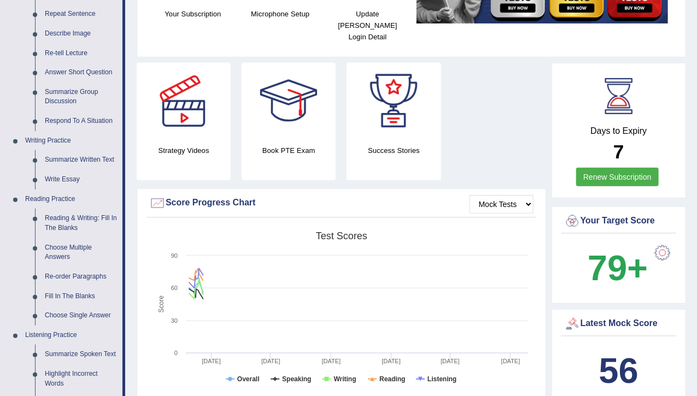
scroll to position [175, 0]
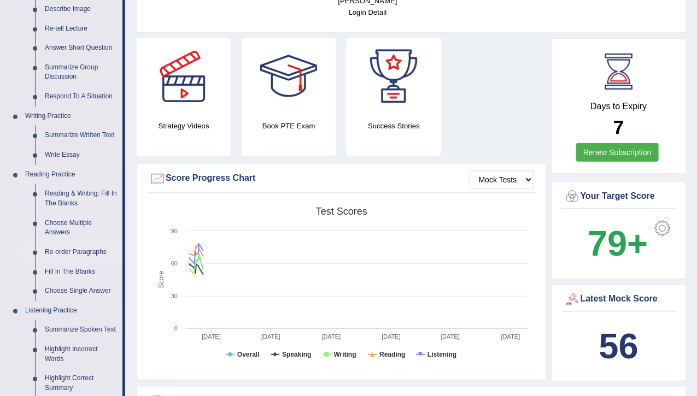
click at [79, 246] on link "Re-order Paragraphs" at bounding box center [81, 253] width 82 height 20
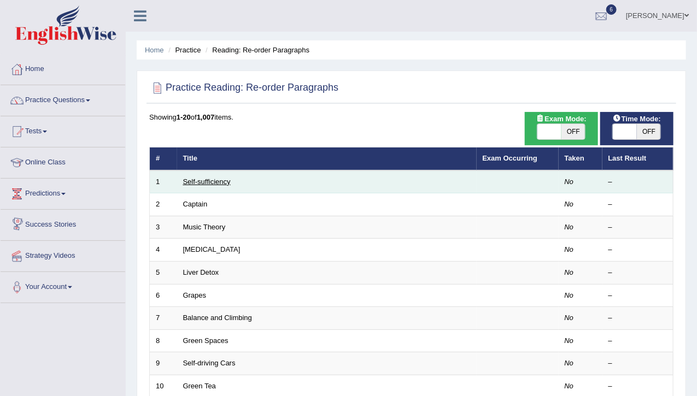
click at [196, 179] on link "Self-sufficiency" at bounding box center [207, 182] width 48 height 8
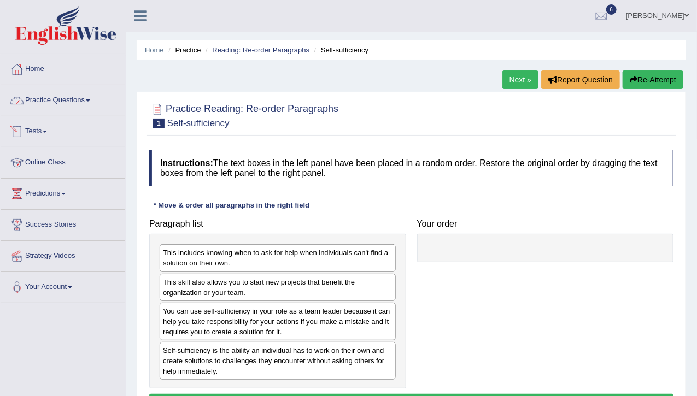
click at [65, 107] on link "Practice Questions" at bounding box center [63, 98] width 125 height 27
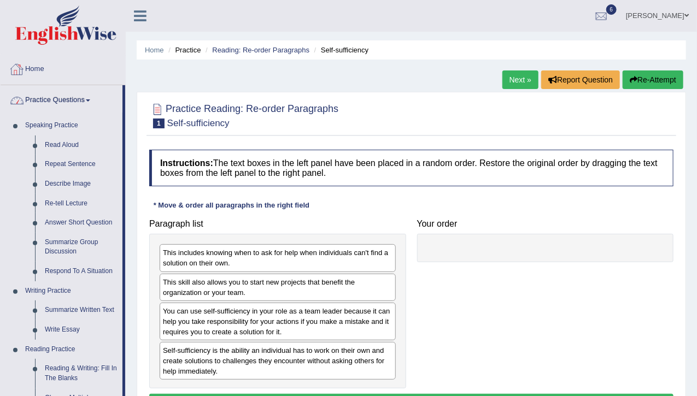
click at [36, 93] on link "Practice Questions" at bounding box center [62, 98] width 122 height 27
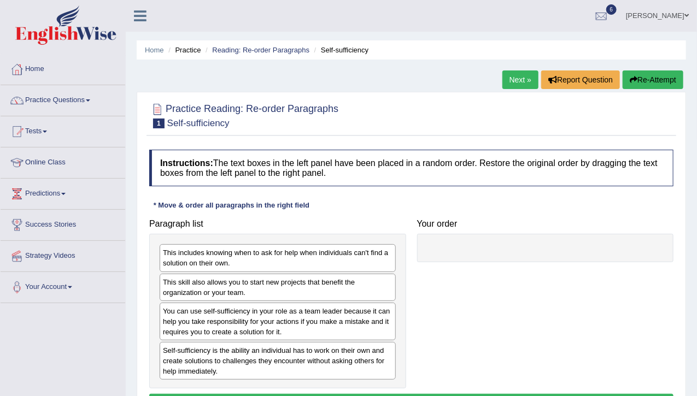
click at [142, 25] on div "[PERSON_NAME] Toggle navigation Username: Sarah2023 Access Type: Online Subscri…" at bounding box center [411, 16] width 571 height 32
click at [151, 49] on link "Home" at bounding box center [154, 50] width 19 height 8
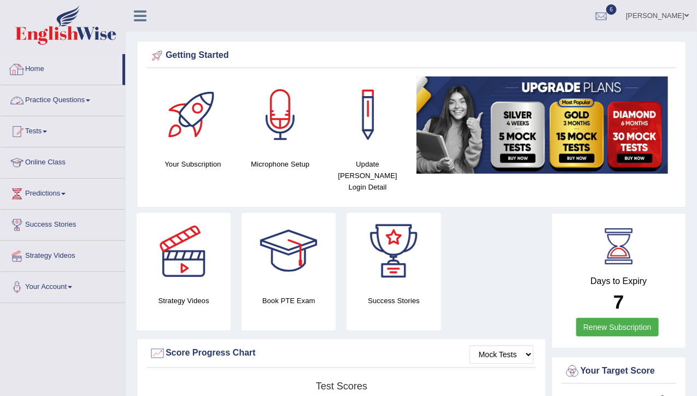
click at [27, 93] on link "Practice Questions" at bounding box center [63, 98] width 125 height 27
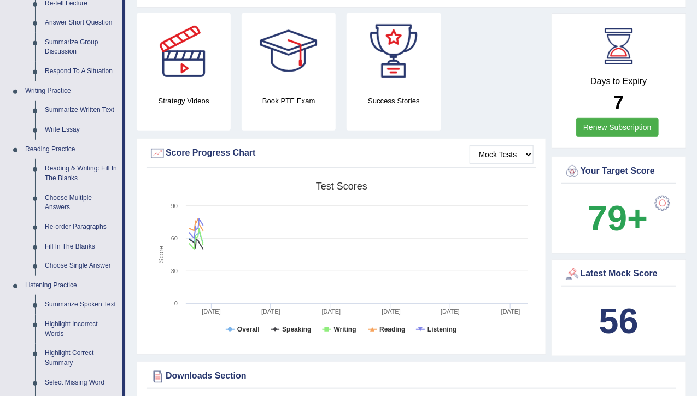
scroll to position [219, 0]
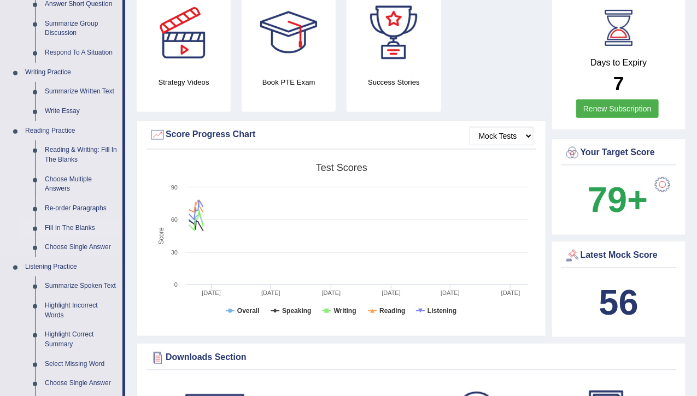
click at [72, 224] on link "Fill In The Blanks" at bounding box center [81, 229] width 82 height 20
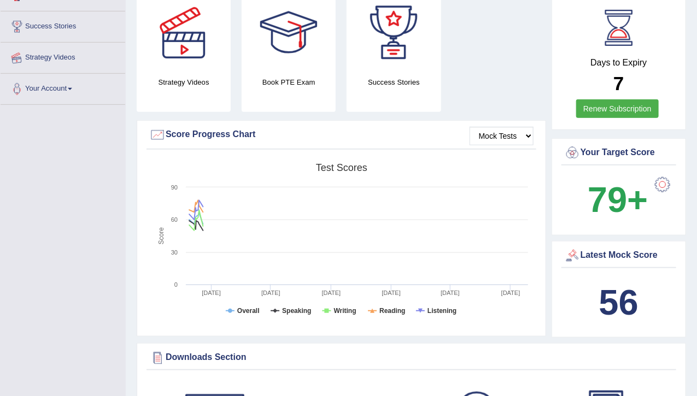
scroll to position [340, 0]
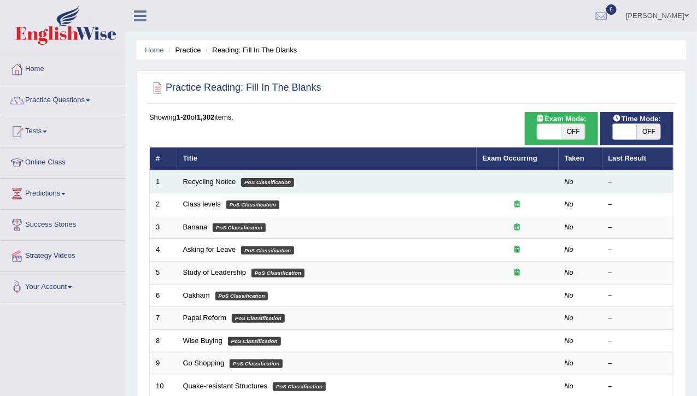
click at [215, 173] on td "Recycling Notice PoS Classification" at bounding box center [326, 181] width 299 height 23
click at [214, 178] on link "Recycling Notice" at bounding box center [209, 182] width 53 height 8
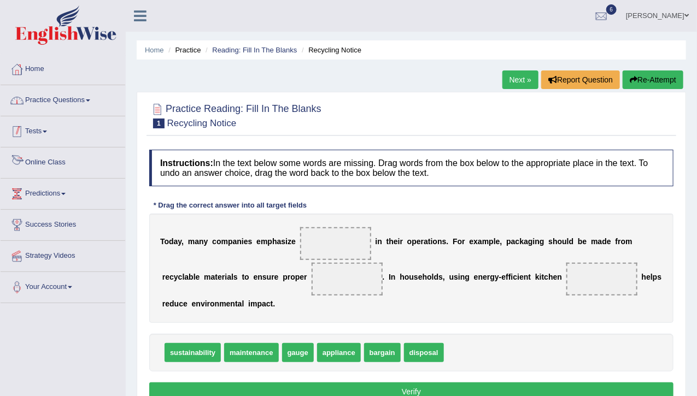
click at [32, 106] on link "Practice Questions" at bounding box center [63, 98] width 125 height 27
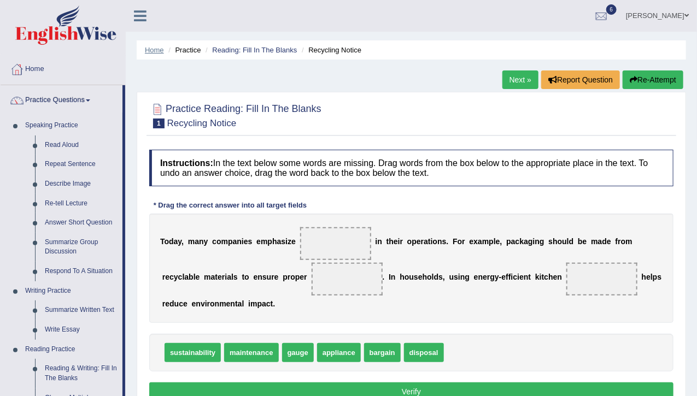
click at [160, 50] on link "Home" at bounding box center [154, 50] width 19 height 8
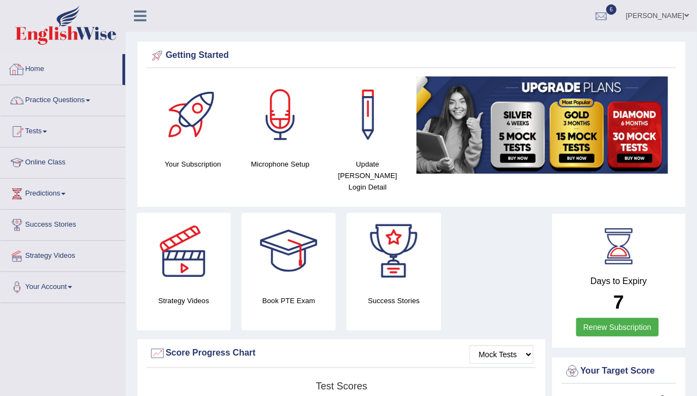
click at [78, 86] on link "Practice Questions" at bounding box center [63, 98] width 125 height 27
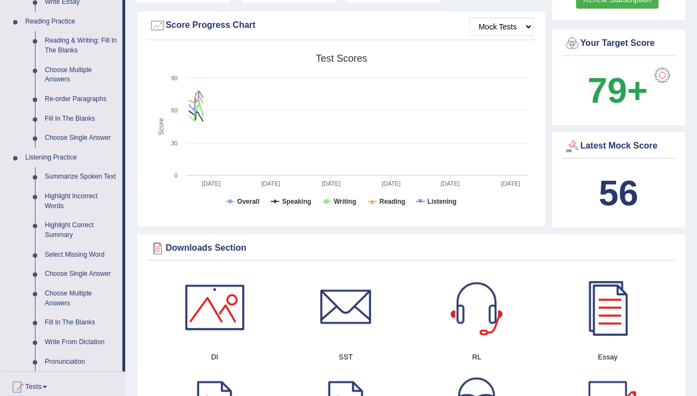
scroll to position [350, 0]
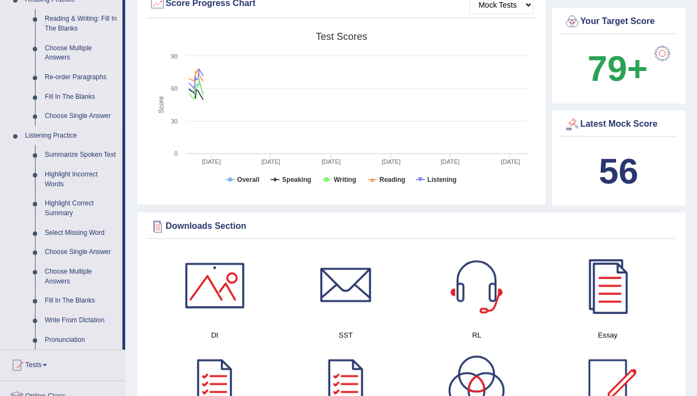
click at [67, 113] on link "Choose Single Answer" at bounding box center [81, 117] width 82 height 20
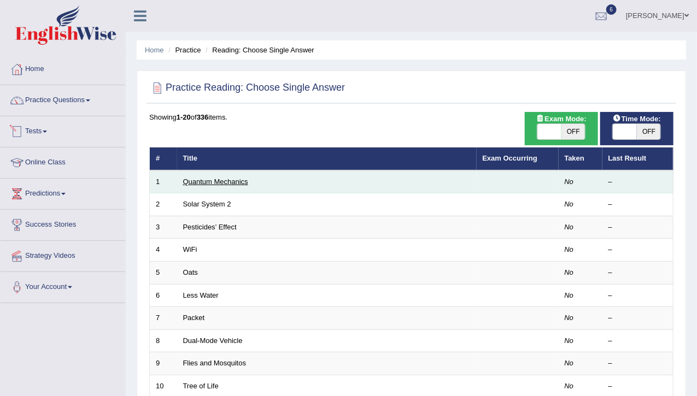
click at [188, 178] on link "Quantum Mechanics" at bounding box center [215, 182] width 65 height 8
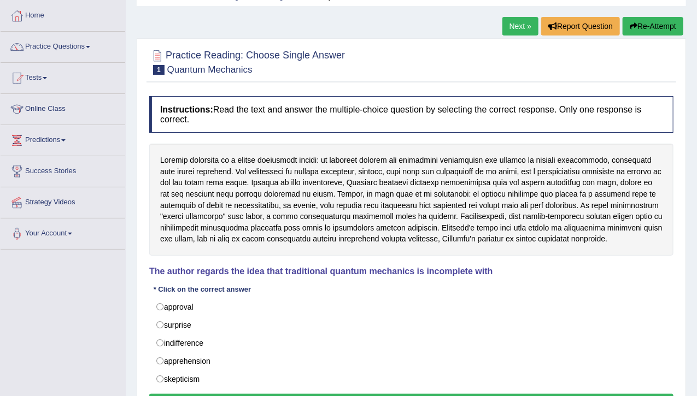
scroll to position [66, 0]
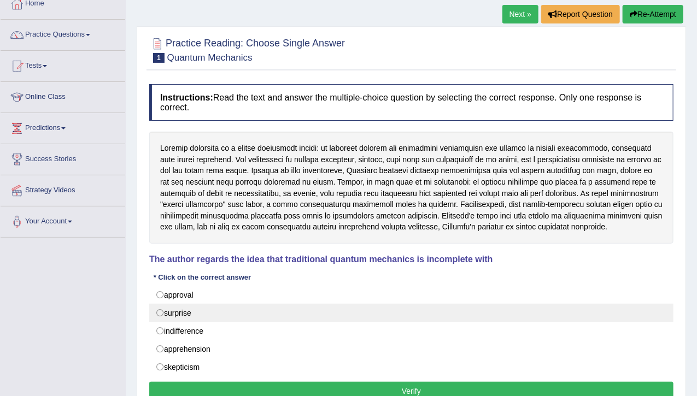
click at [167, 312] on label "surprise" at bounding box center [411, 313] width 524 height 19
radio input "true"
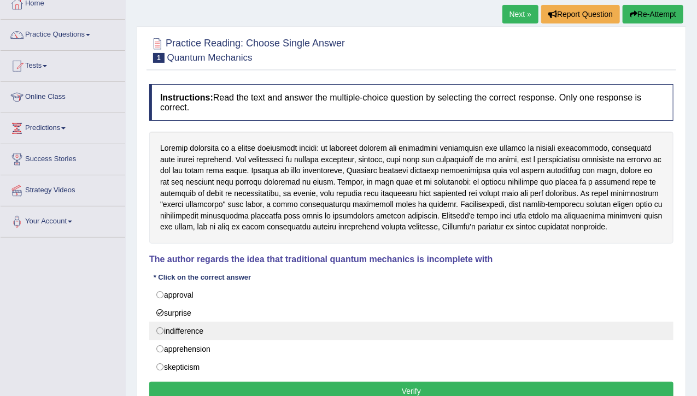
click at [182, 324] on label "indifference" at bounding box center [411, 331] width 524 height 19
radio input "true"
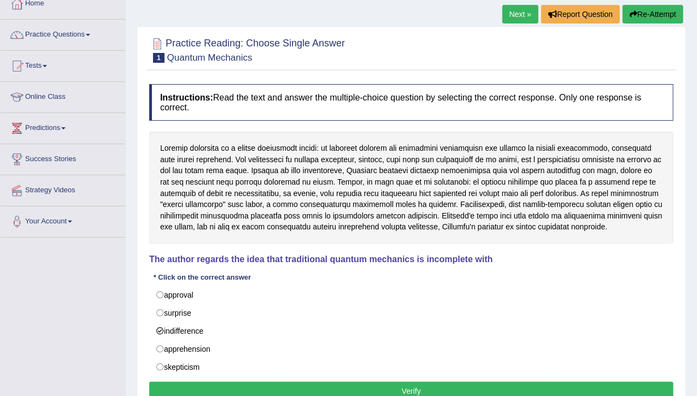
click at [207, 382] on button "Verify" at bounding box center [411, 391] width 524 height 19
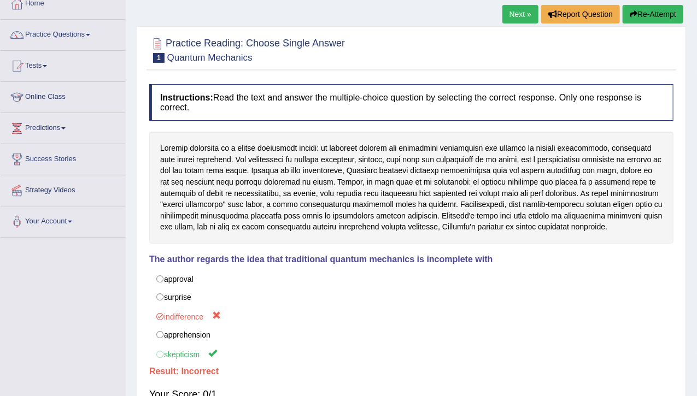
click at [524, 16] on link "Next »" at bounding box center [520, 14] width 36 height 19
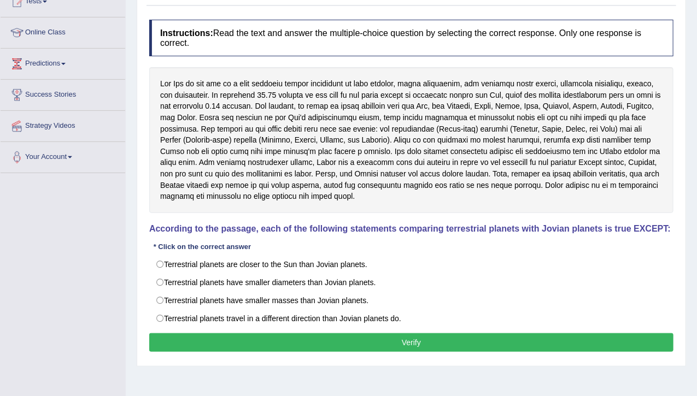
scroll to position [131, 0]
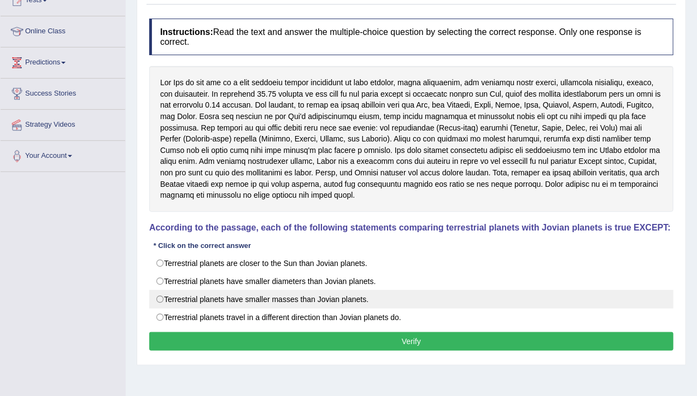
click at [274, 298] on label "Terrestrial planets have smaller masses than Jovian planets." at bounding box center [411, 299] width 524 height 19
radio input "true"
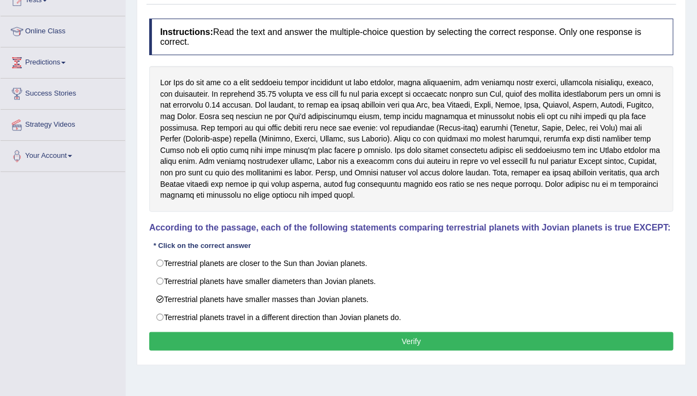
click at [259, 333] on button "Verify" at bounding box center [411, 341] width 524 height 19
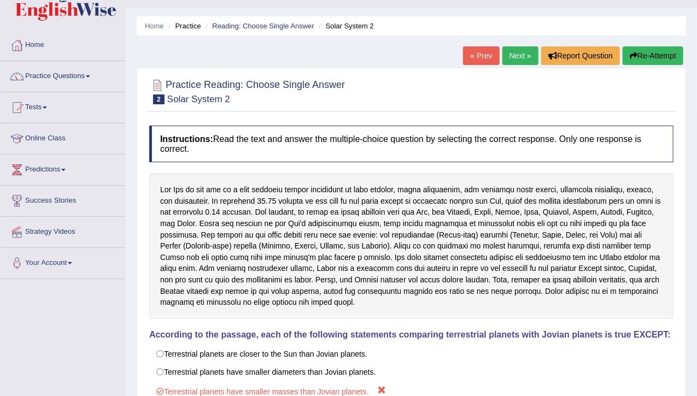
scroll to position [22, 0]
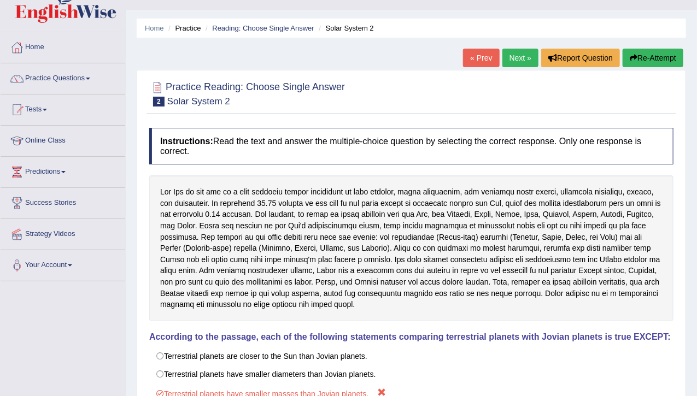
click at [518, 57] on link "Next »" at bounding box center [520, 58] width 36 height 19
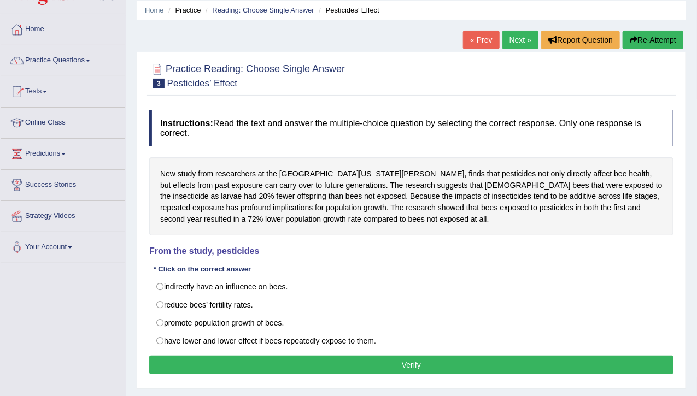
scroll to position [44, 0]
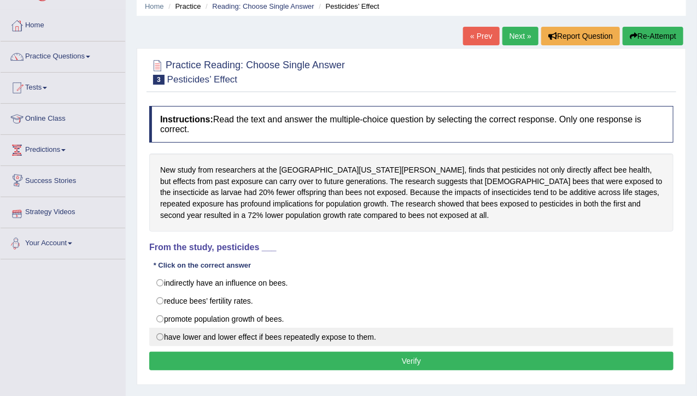
click at [161, 332] on label "have lower and lower effect if bees repeatedly expose to them." at bounding box center [411, 337] width 524 height 19
radio input "true"
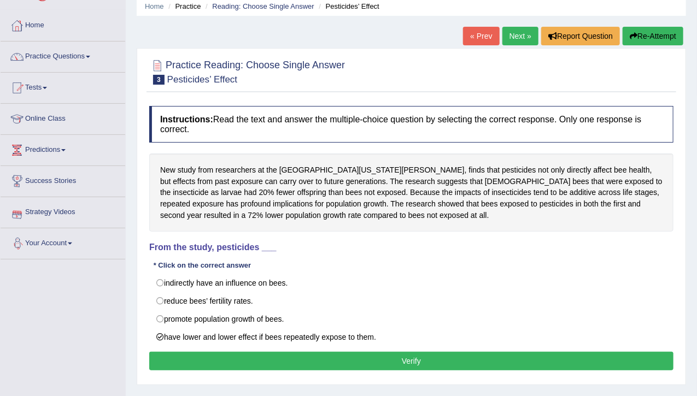
click at [181, 358] on button "Verify" at bounding box center [411, 361] width 524 height 19
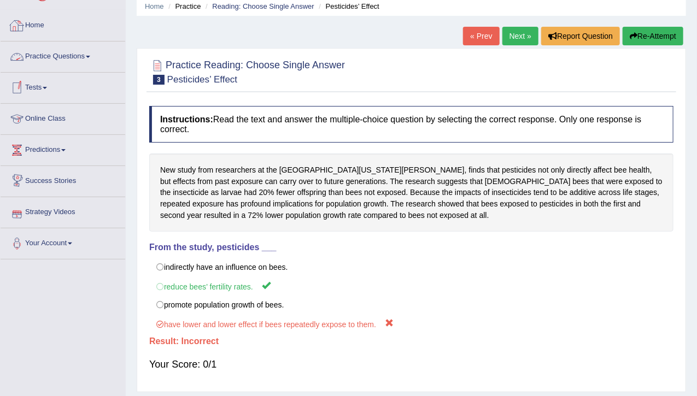
click at [37, 29] on link "Home" at bounding box center [63, 23] width 125 height 27
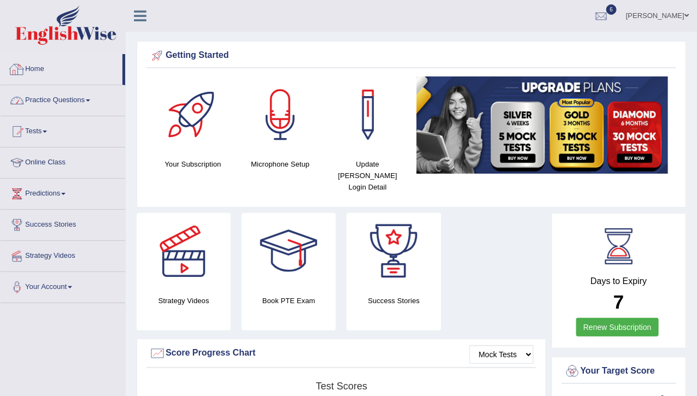
click at [46, 101] on link "Practice Questions" at bounding box center [63, 98] width 125 height 27
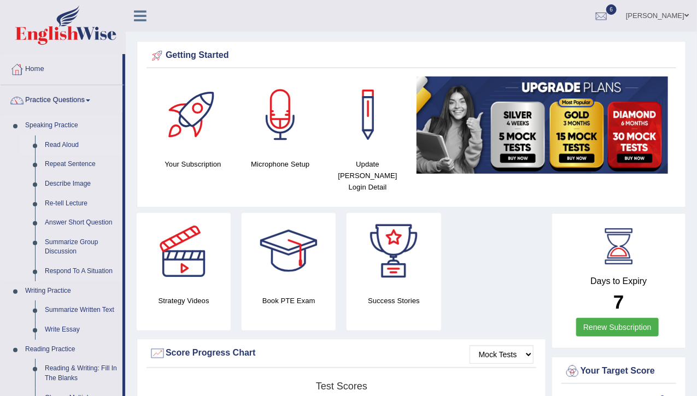
click at [56, 141] on link "Read Aloud" at bounding box center [81, 145] width 82 height 20
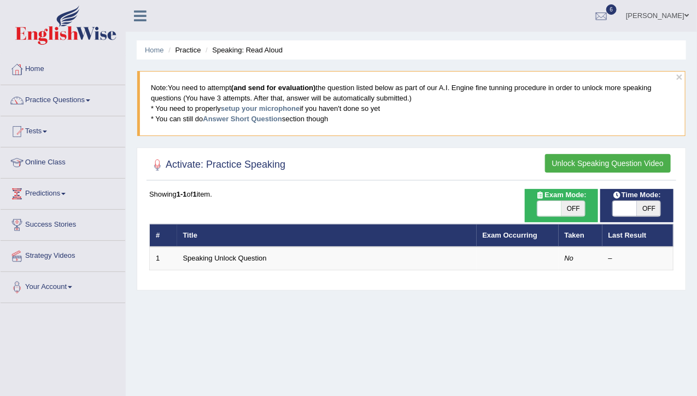
click at [587, 157] on button "Unlock Speaking Question Video" at bounding box center [608, 163] width 126 height 19
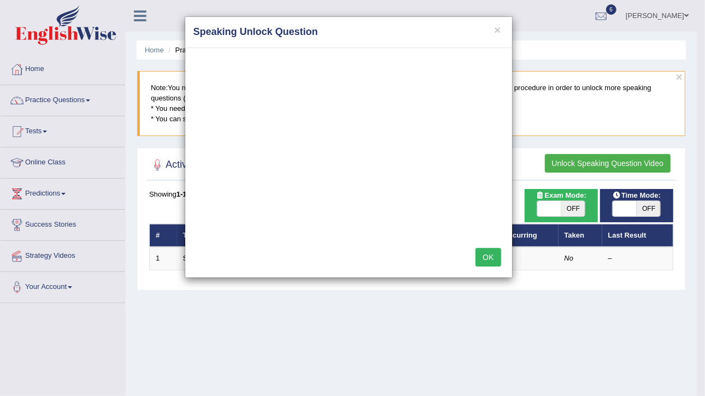
click at [491, 257] on button "OK" at bounding box center [487, 257] width 25 height 19
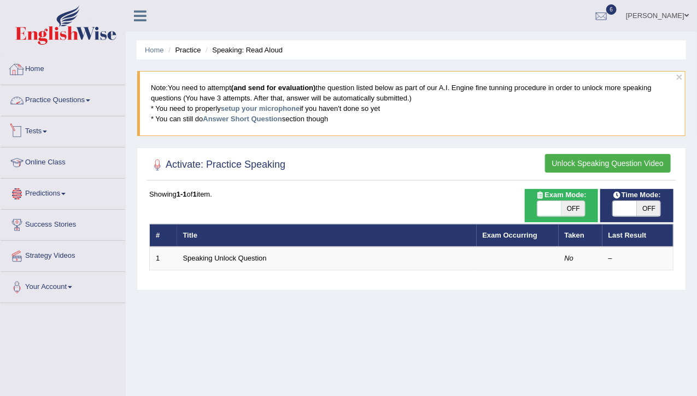
click at [54, 88] on link "Practice Questions" at bounding box center [63, 98] width 125 height 27
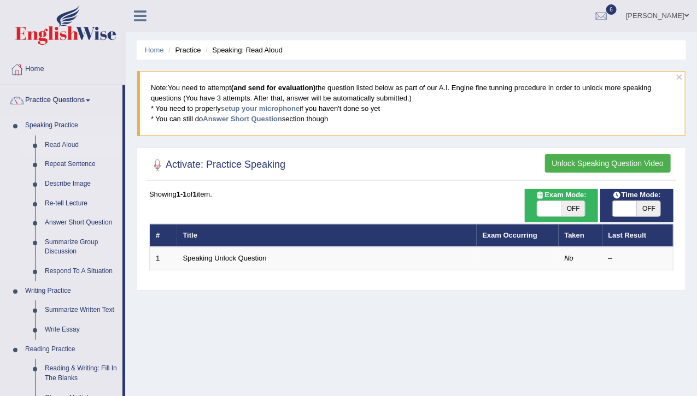
click at [56, 141] on link "Read Aloud" at bounding box center [81, 145] width 82 height 20
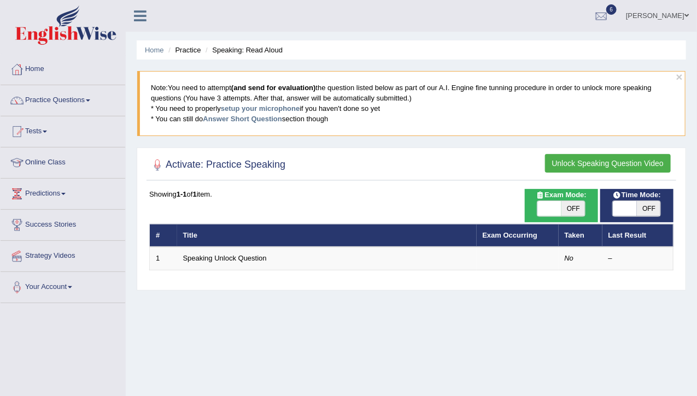
click at [527, 156] on div at bounding box center [411, 165] width 524 height 22
click at [566, 160] on button "Unlock Speaking Question Video" at bounding box center [608, 163] width 126 height 19
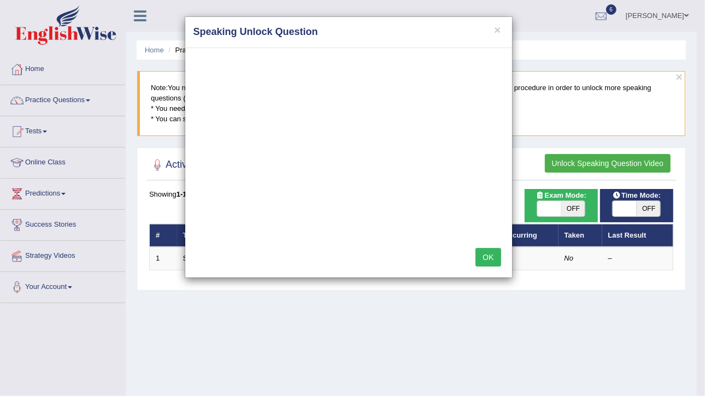
click at [504, 253] on div "OK" at bounding box center [348, 258] width 327 height 38
click at [493, 253] on button "OK" at bounding box center [487, 257] width 25 height 19
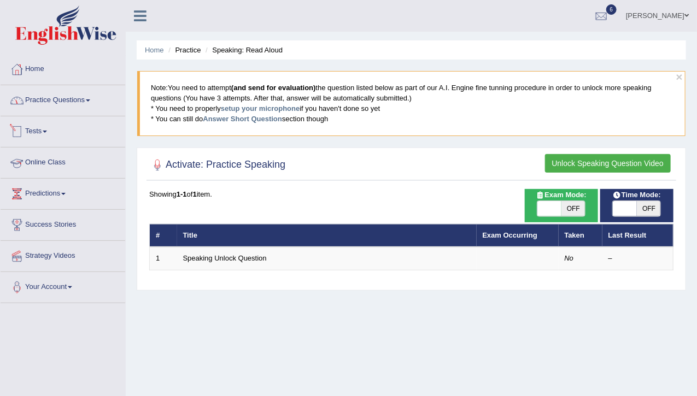
click at [71, 102] on link "Practice Questions" at bounding box center [63, 98] width 125 height 27
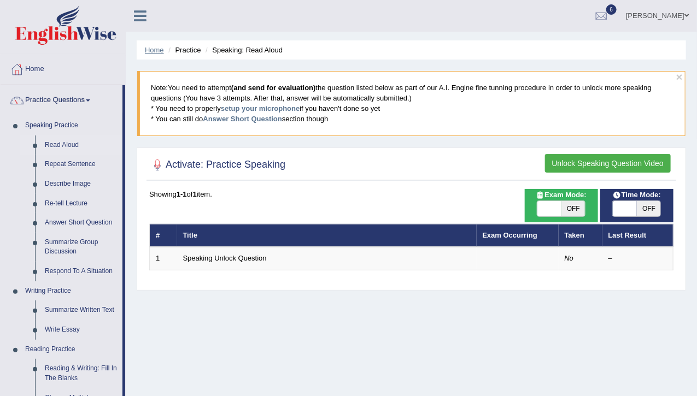
click at [150, 53] on link "Home" at bounding box center [154, 50] width 19 height 8
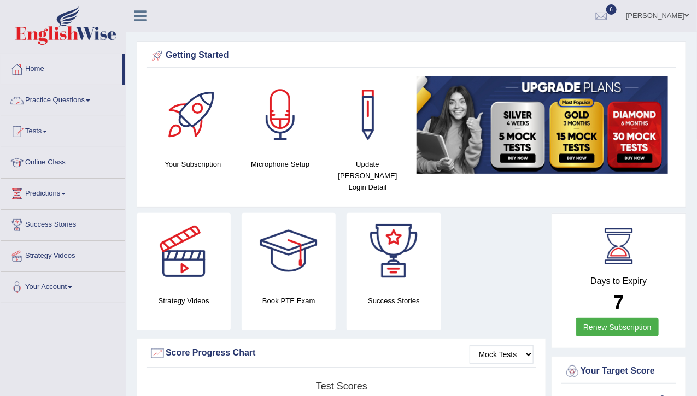
click at [63, 99] on link "Practice Questions" at bounding box center [63, 98] width 125 height 27
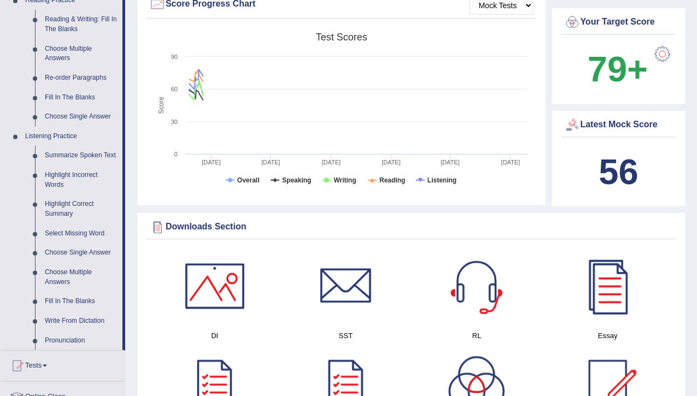
scroll to position [350, 0]
click at [78, 153] on link "Summarize Spoken Text" at bounding box center [81, 155] width 82 height 20
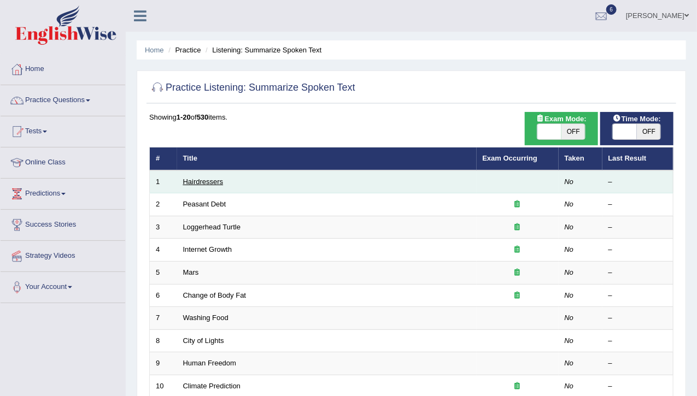
click at [202, 182] on link "Hairdressers" at bounding box center [203, 182] width 40 height 8
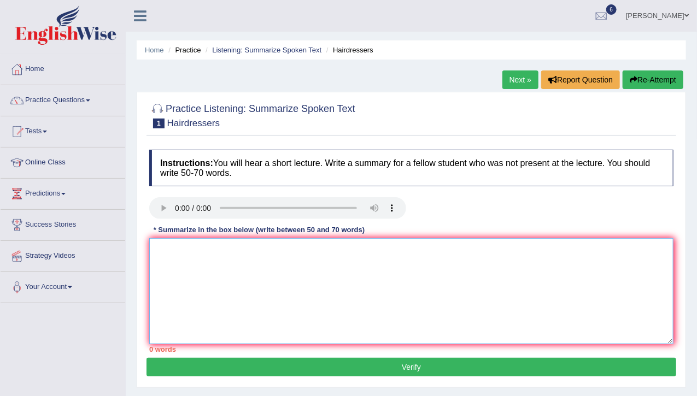
click at [191, 262] on textarea at bounding box center [411, 291] width 524 height 106
type textarea "h"
click at [256, 373] on button "Verify" at bounding box center [410, 367] width 529 height 19
click at [173, 249] on textarea at bounding box center [411, 291] width 524 height 106
click at [44, 102] on link "Practice Questions" at bounding box center [63, 98] width 125 height 27
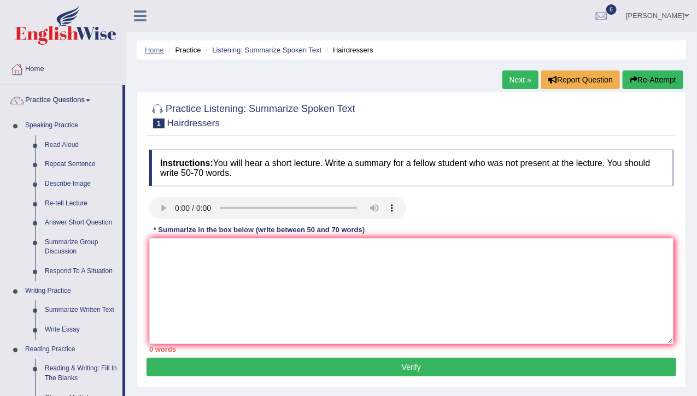
click at [155, 51] on link "Home" at bounding box center [154, 50] width 19 height 8
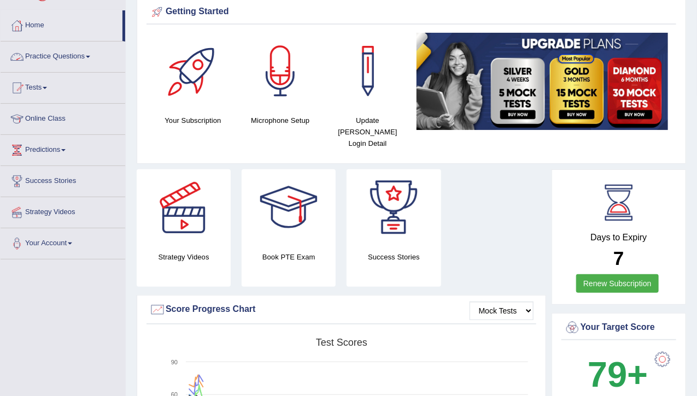
click at [73, 62] on link "Practice Questions" at bounding box center [63, 55] width 125 height 27
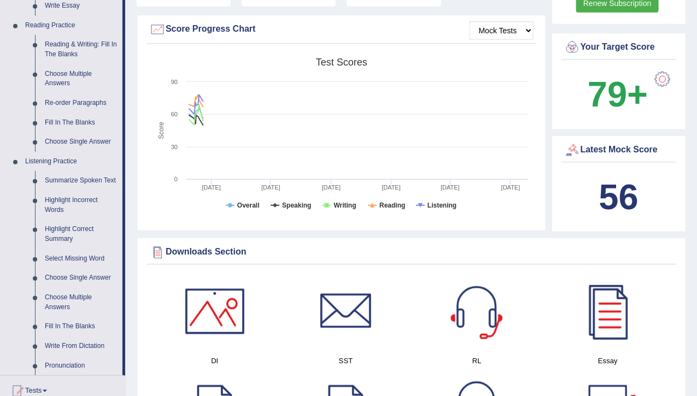
scroll to position [350, 0]
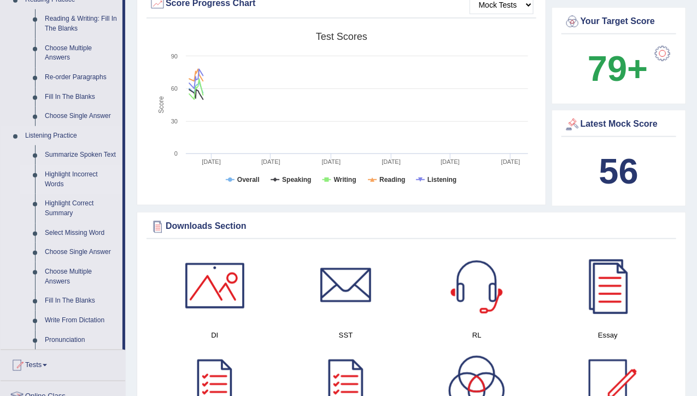
click at [78, 187] on link "Highlight Incorrect Words" at bounding box center [81, 179] width 82 height 29
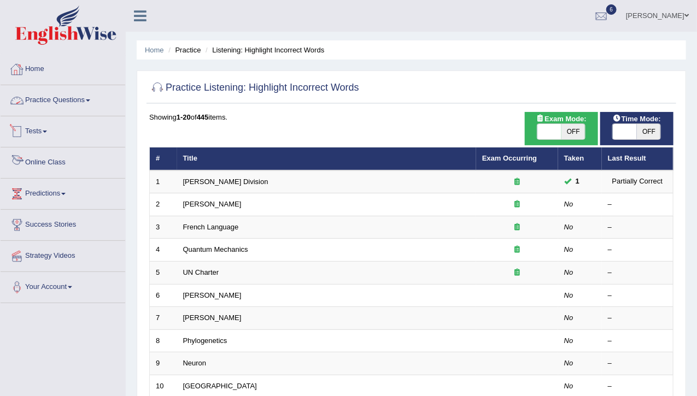
click at [44, 76] on link "Home" at bounding box center [63, 67] width 125 height 27
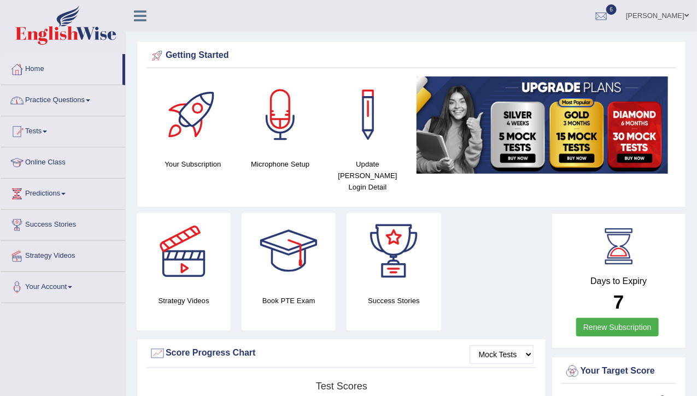
click at [44, 94] on link "Practice Questions" at bounding box center [63, 98] width 125 height 27
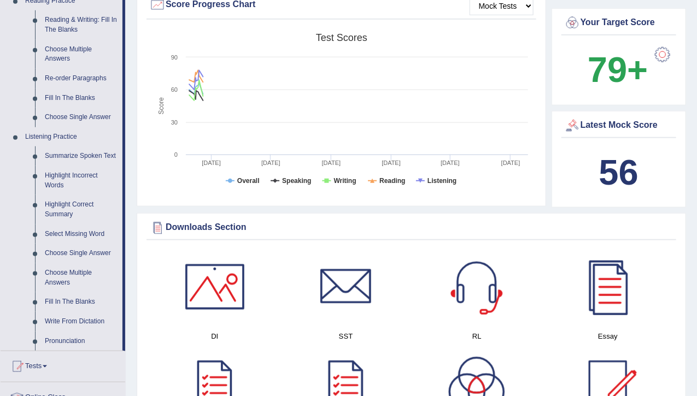
scroll to position [350, 0]
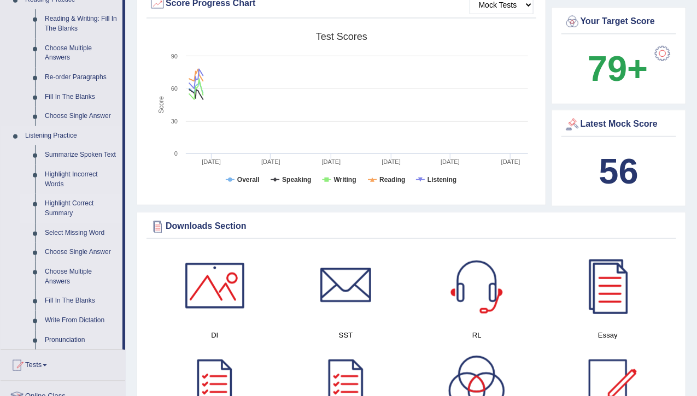
click at [54, 198] on link "Highlight Correct Summary" at bounding box center [81, 208] width 82 height 29
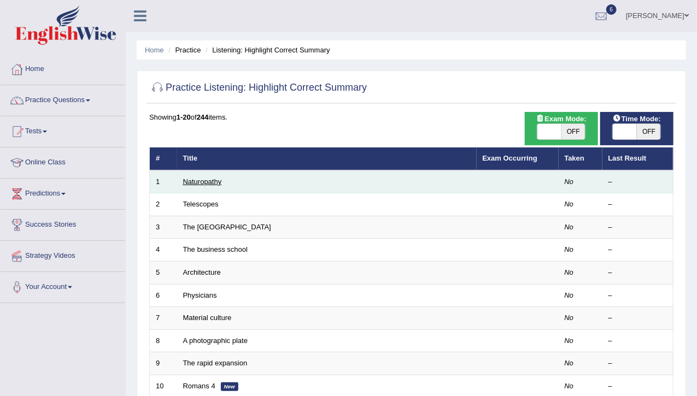
click at [196, 178] on link "Naturopathy" at bounding box center [202, 182] width 39 height 8
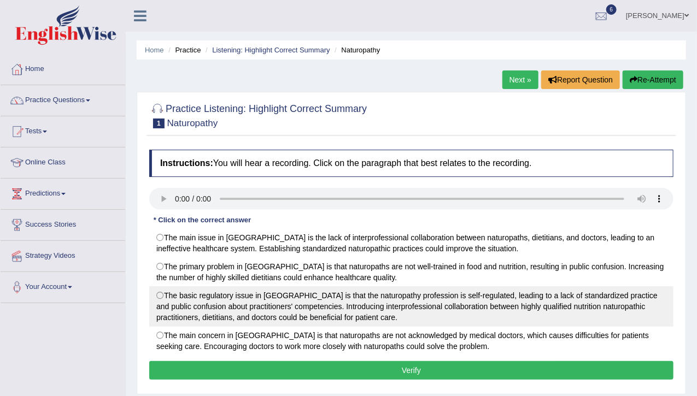
click at [173, 295] on label "The basic regulatory issue in [GEOGRAPHIC_DATA] is that the naturopathy profess…" at bounding box center [411, 306] width 524 height 40
radio input "true"
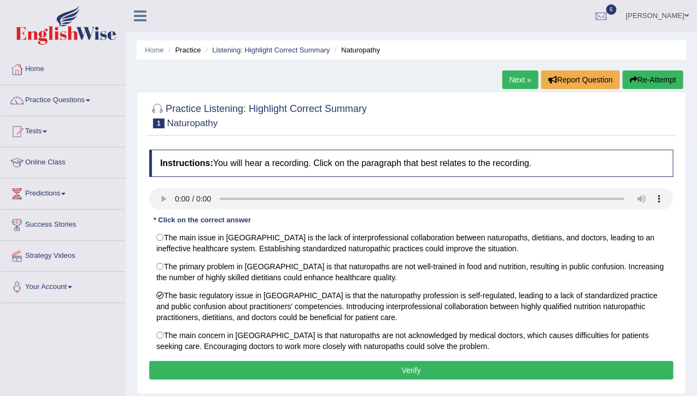
click at [221, 361] on button "Verify" at bounding box center [411, 370] width 524 height 19
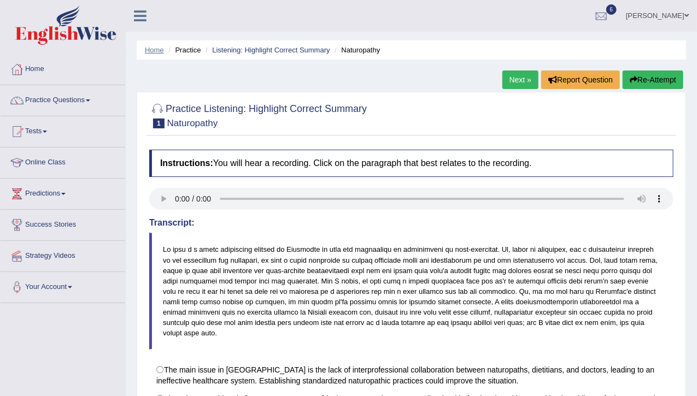
click at [156, 49] on link "Home" at bounding box center [154, 50] width 19 height 8
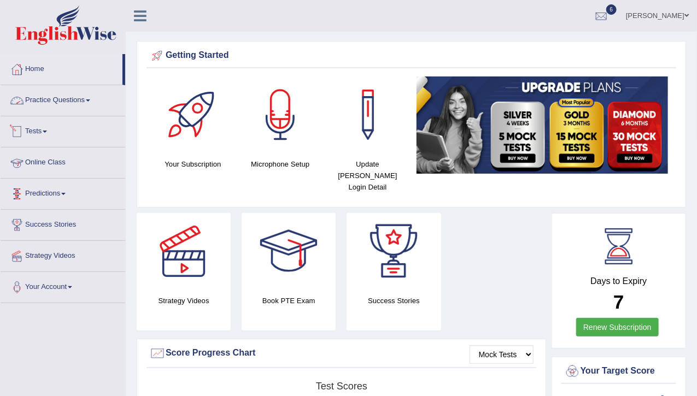
click at [67, 102] on link "Practice Questions" at bounding box center [63, 98] width 125 height 27
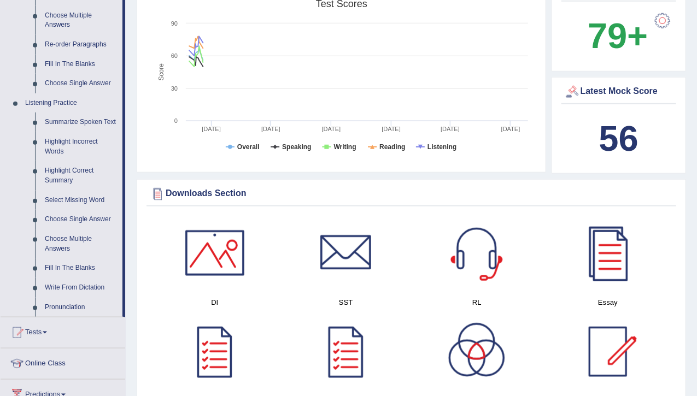
scroll to position [393, 0]
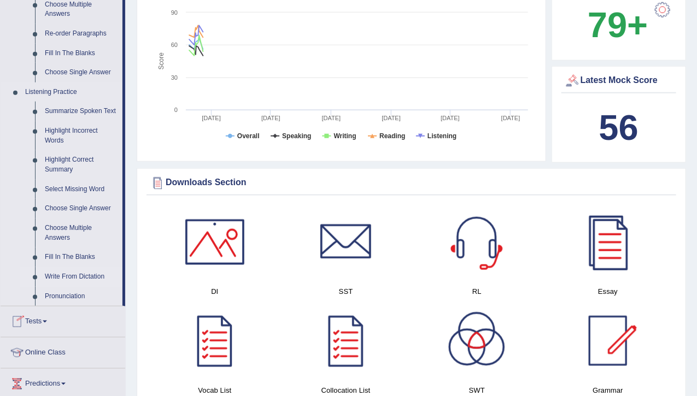
click at [71, 274] on link "Write From Dictation" at bounding box center [81, 277] width 82 height 20
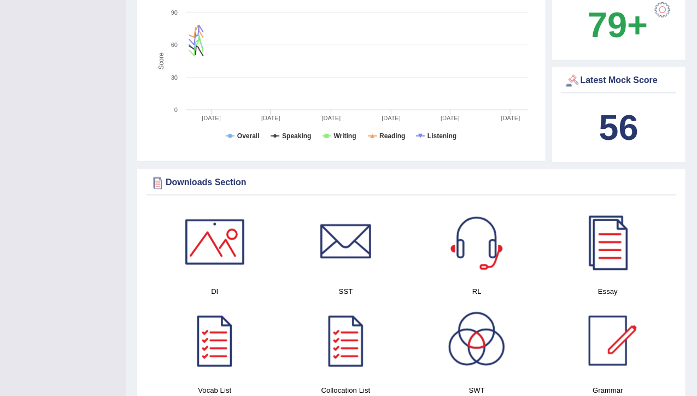
scroll to position [143, 0]
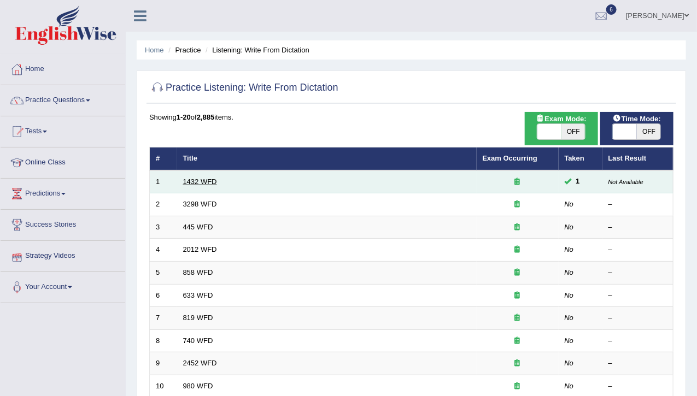
click at [193, 185] on link "1432 WFD" at bounding box center [200, 182] width 34 height 8
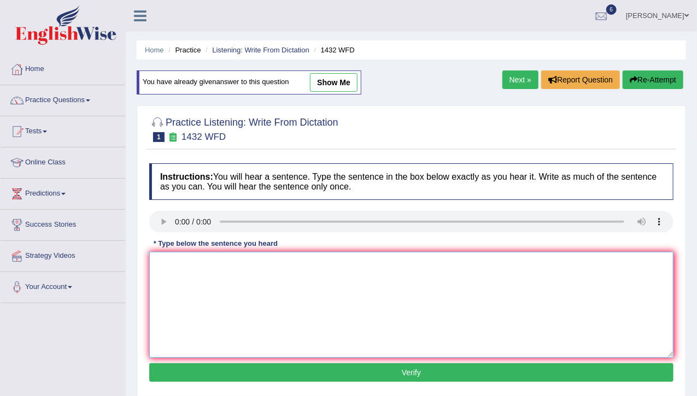
click at [188, 305] on textarea at bounding box center [411, 305] width 524 height 106
type textarea "m"
type textarea "More physical activity is benifical for your health."
click at [232, 370] on button "Verify" at bounding box center [411, 372] width 524 height 19
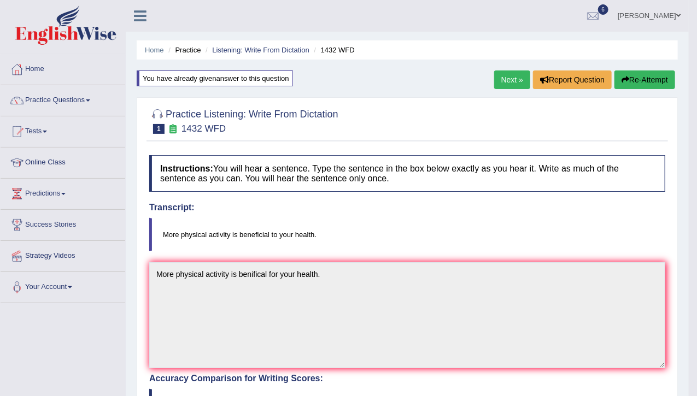
click at [496, 81] on link "Next »" at bounding box center [512, 79] width 36 height 19
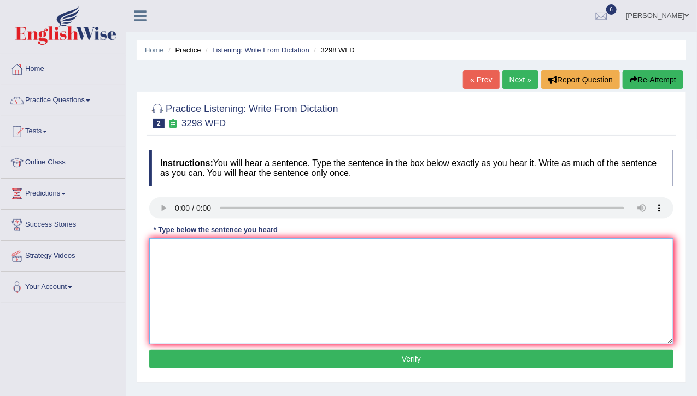
click at [332, 309] on textarea at bounding box center [411, 291] width 524 height 106
click at [53, 101] on link "Practice Questions" at bounding box center [63, 98] width 125 height 27
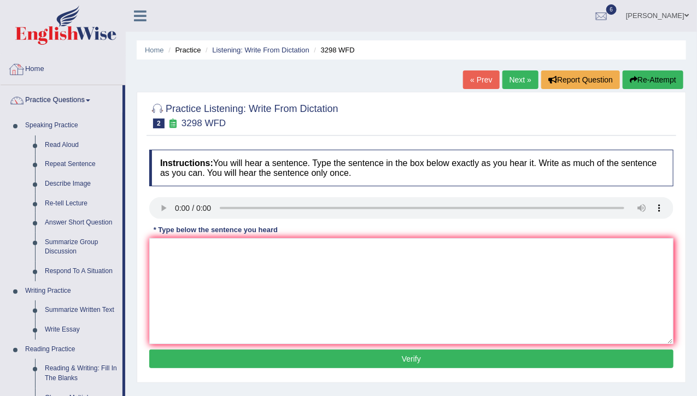
click at [151, 44] on ul "Home Practice Listening: Write From Dictation 3298 WFD" at bounding box center [411, 49] width 549 height 19
click at [152, 46] on link "Home" at bounding box center [154, 50] width 19 height 8
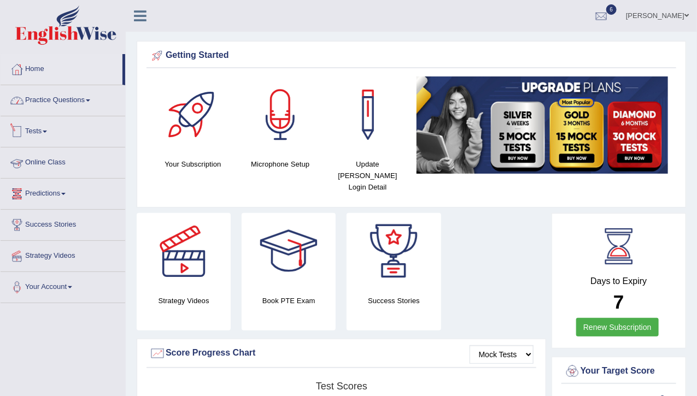
click at [57, 102] on link "Practice Questions" at bounding box center [63, 98] width 125 height 27
